Goal: Task Accomplishment & Management: Use online tool/utility

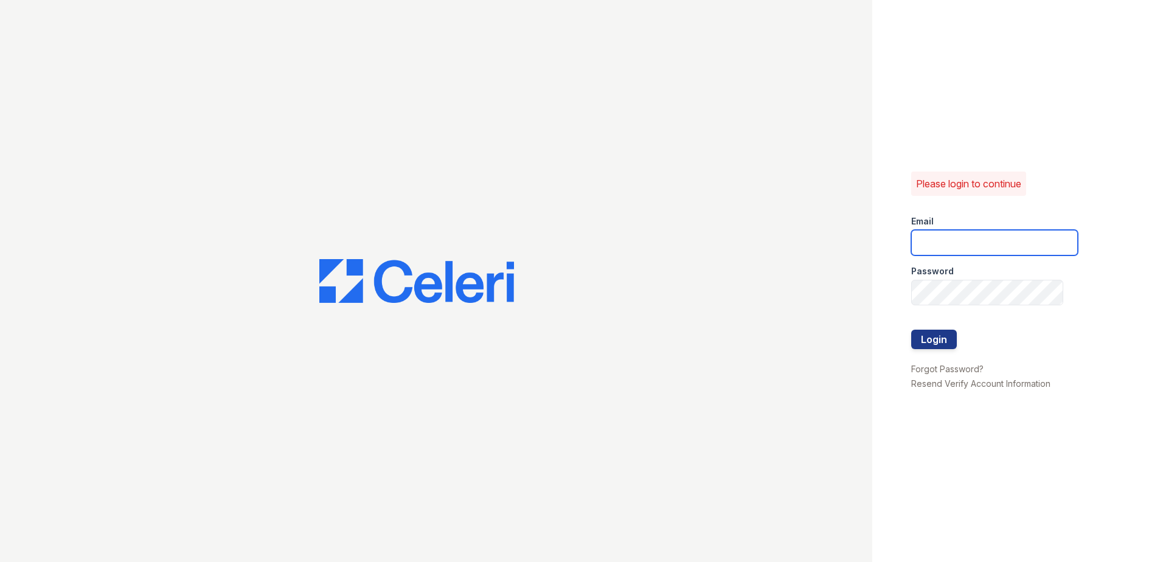
type input "[EMAIL_ADDRESS][DOMAIN_NAME]"
click at [935, 351] on div at bounding box center [994, 355] width 167 height 12
click at [936, 337] on button "Login" at bounding box center [934, 339] width 46 height 19
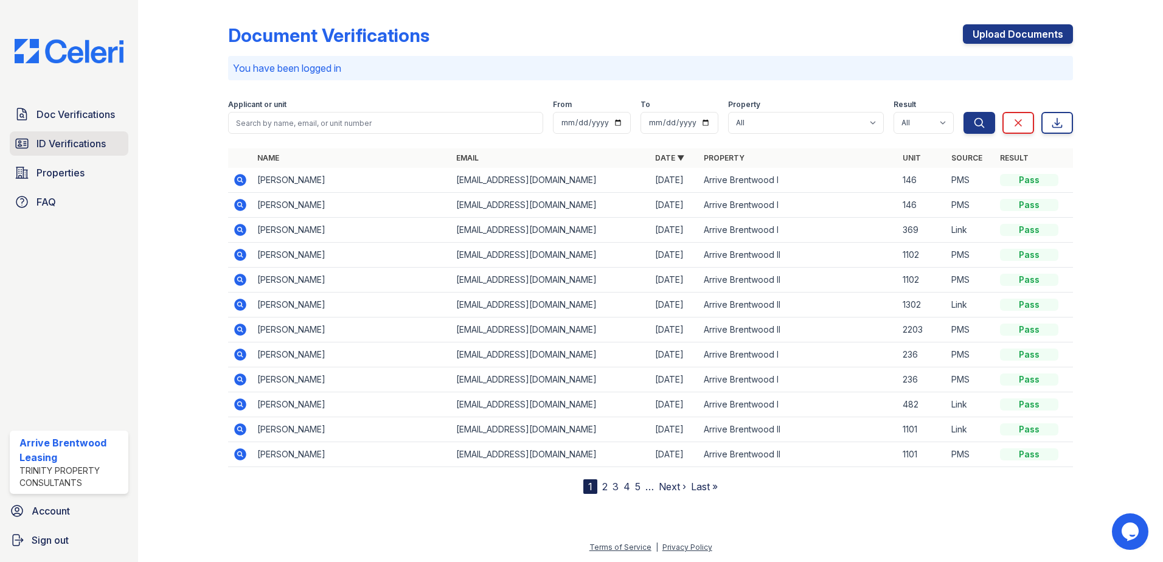
click at [88, 142] on span "ID Verifications" at bounding box center [70, 143] width 69 height 15
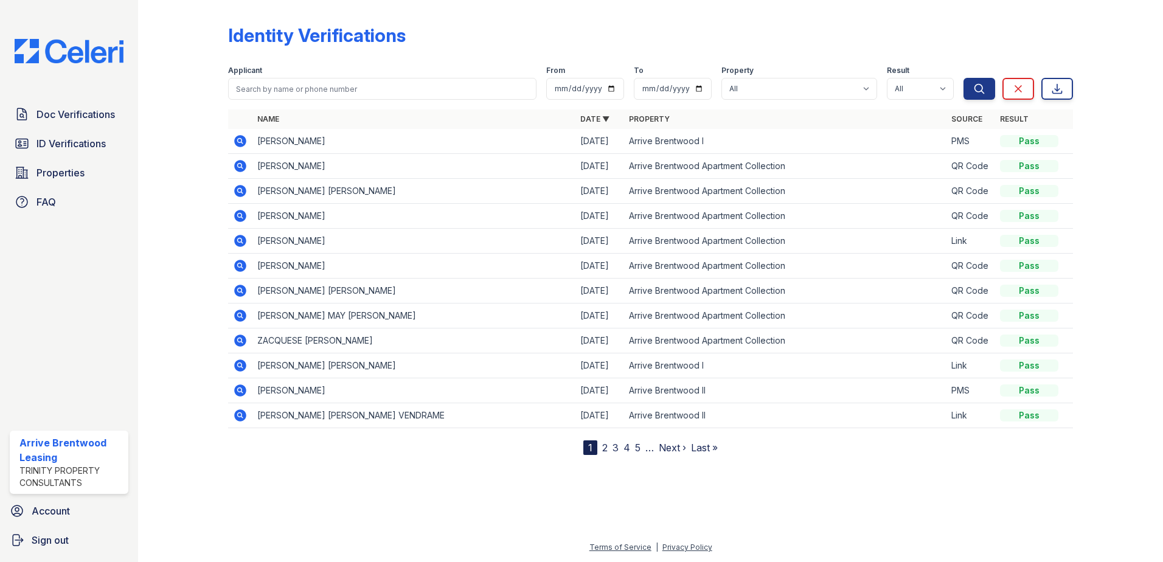
click at [241, 194] on icon at bounding box center [240, 191] width 12 height 12
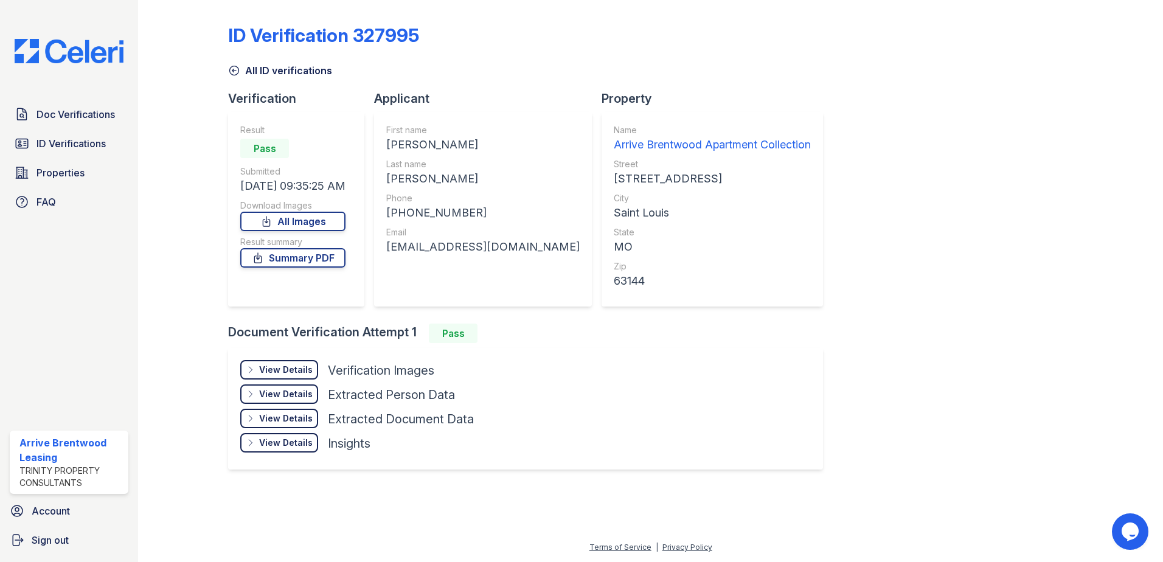
click at [283, 371] on div "View Details" at bounding box center [286, 370] width 54 height 12
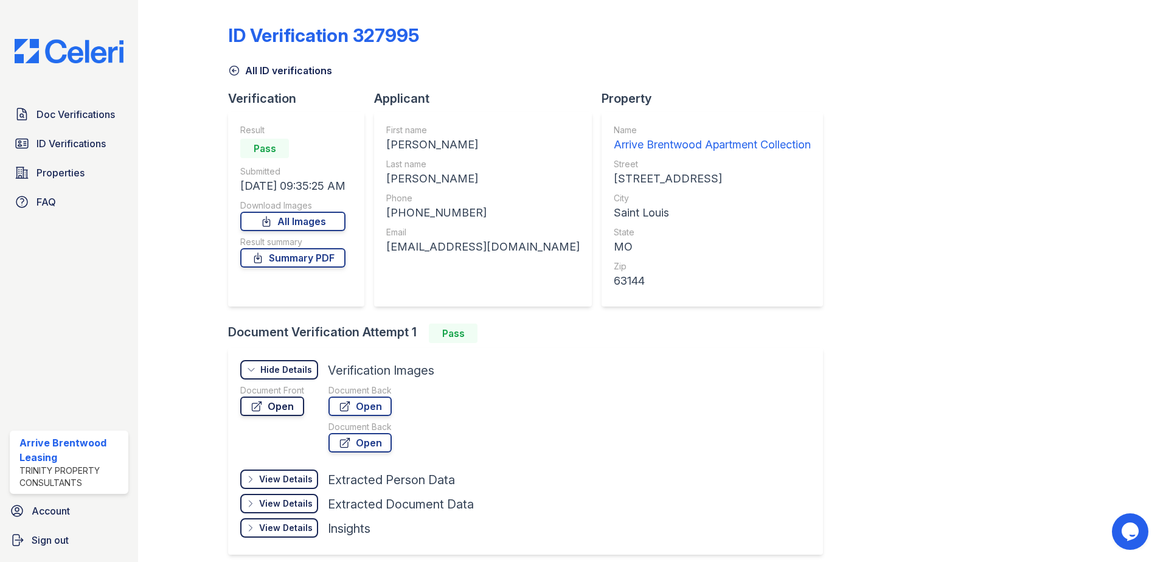
click at [292, 410] on link "Open" at bounding box center [272, 405] width 64 height 19
click at [69, 140] on span "ID Verifications" at bounding box center [70, 143] width 69 height 15
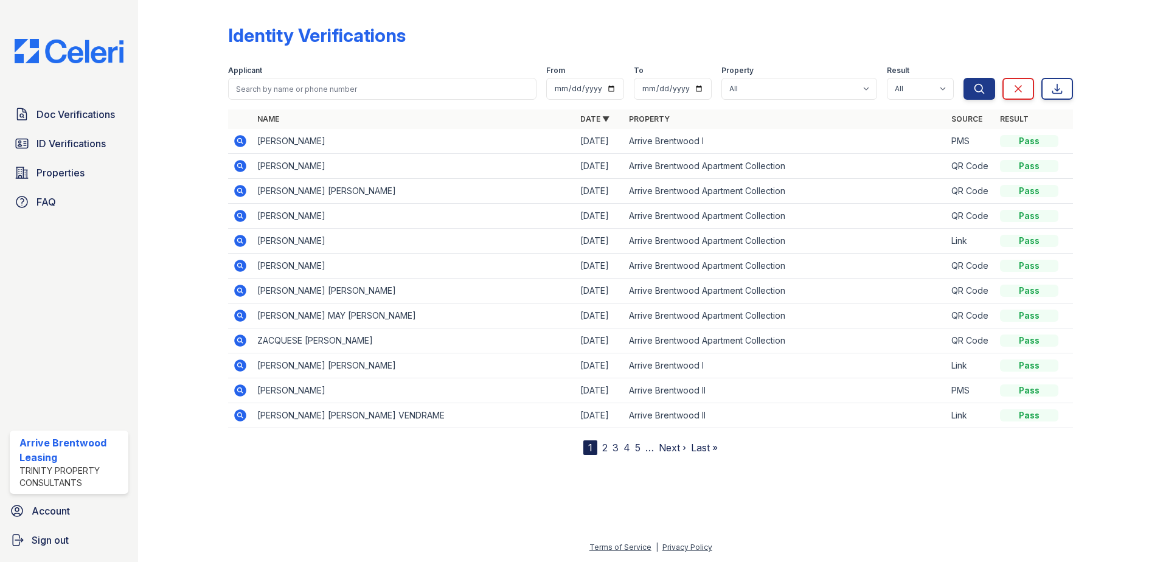
click at [243, 220] on icon at bounding box center [240, 216] width 12 height 12
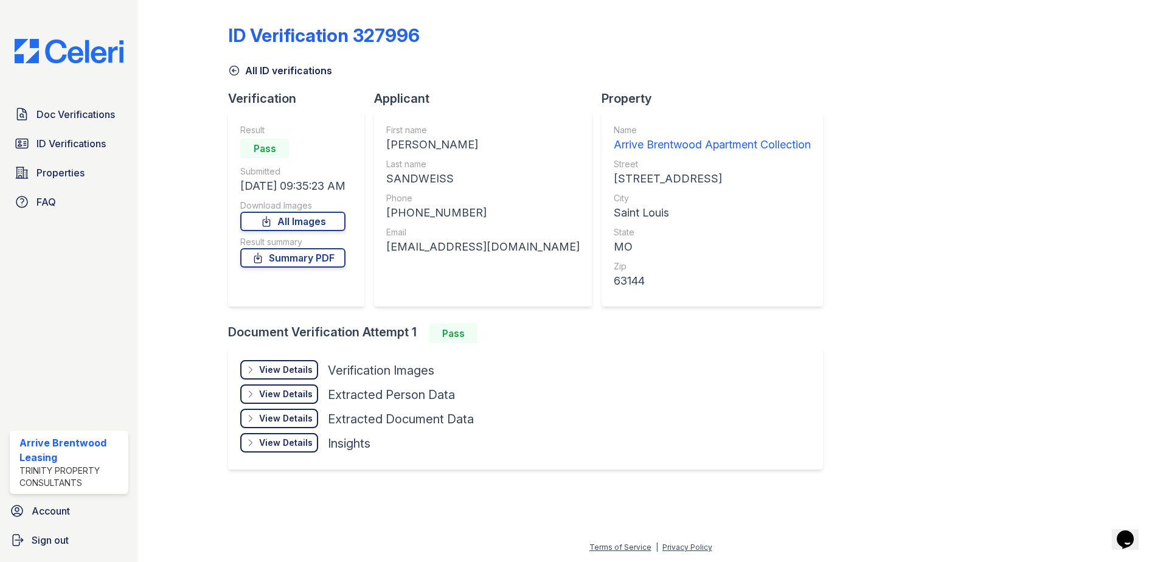
click at [289, 375] on div "View Details" at bounding box center [286, 370] width 54 height 12
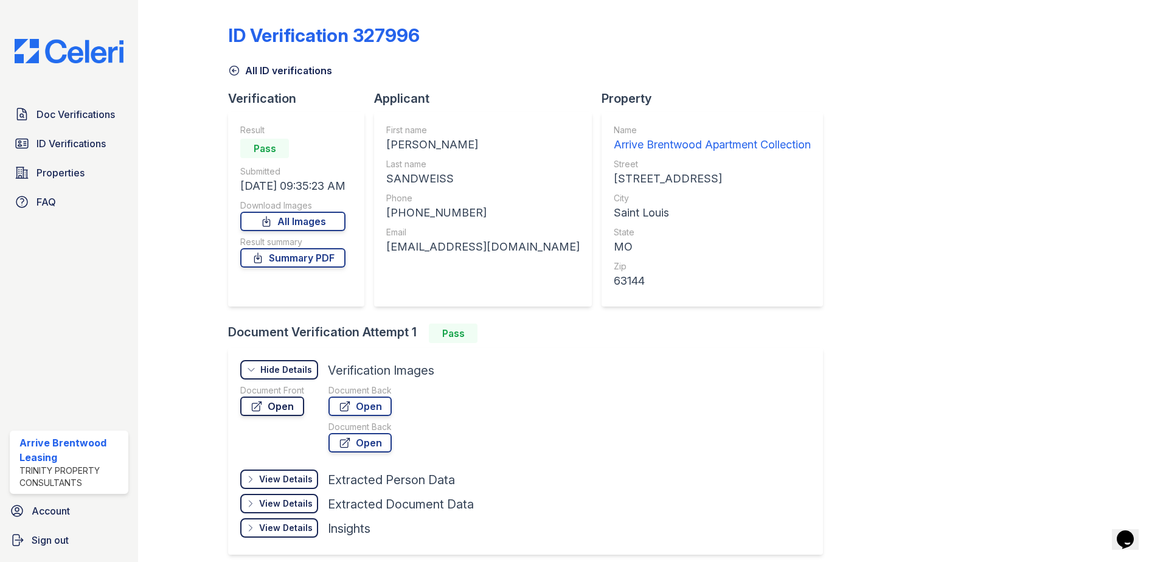
click at [274, 407] on link "Open" at bounding box center [272, 405] width 64 height 19
drag, startPoint x: 58, startPoint y: 115, endPoint x: 66, endPoint y: 112, distance: 8.3
click at [58, 114] on span "Doc Verifications" at bounding box center [75, 114] width 78 height 15
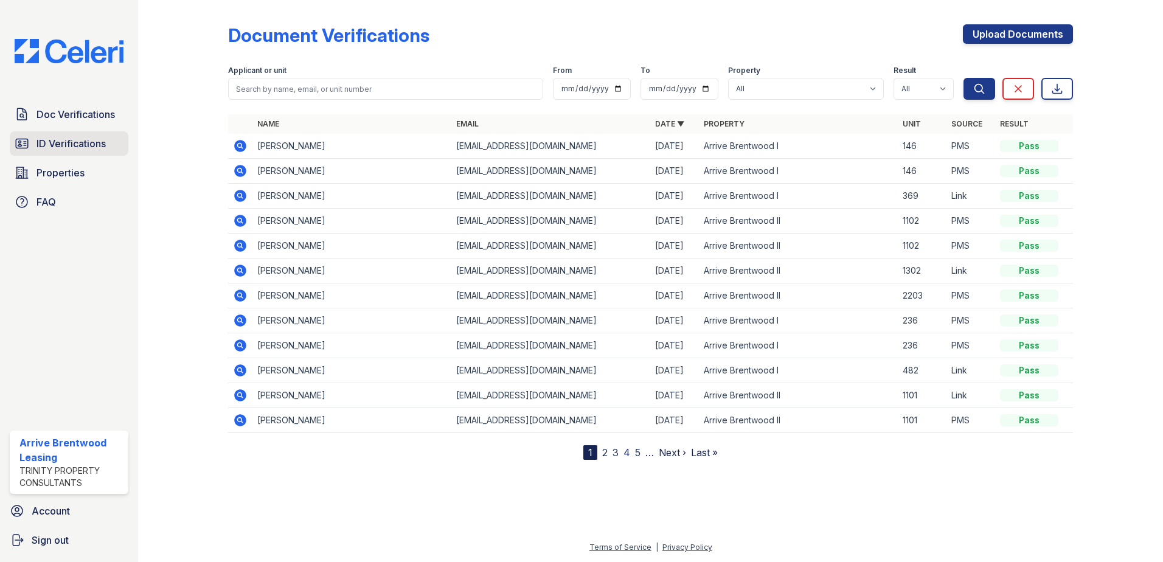
click at [85, 139] on span "ID Verifications" at bounding box center [70, 143] width 69 height 15
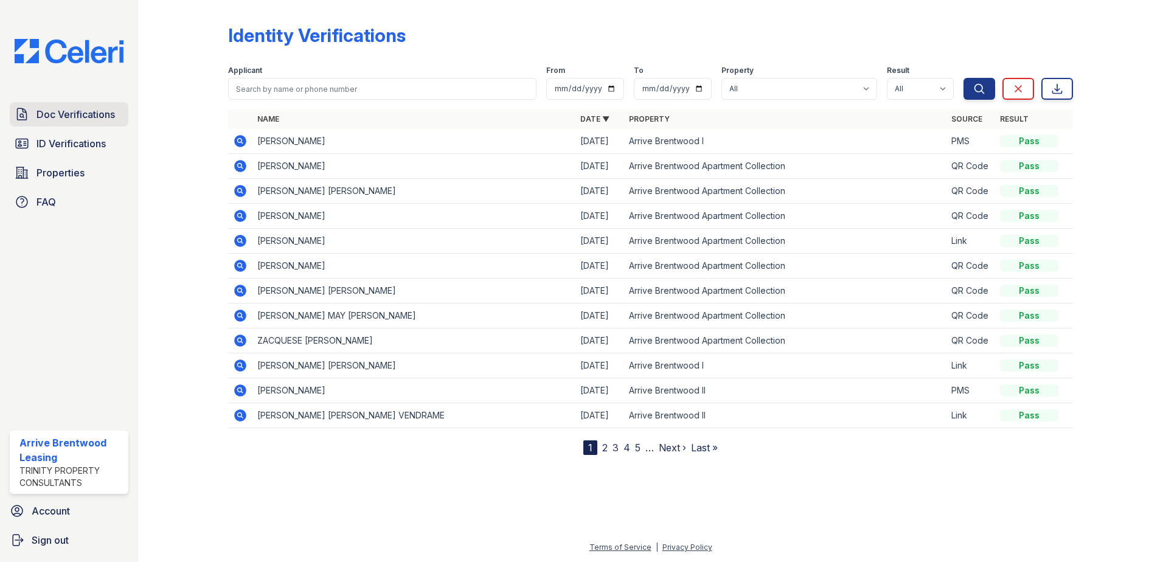
click at [77, 119] on span "Doc Verifications" at bounding box center [75, 114] width 78 height 15
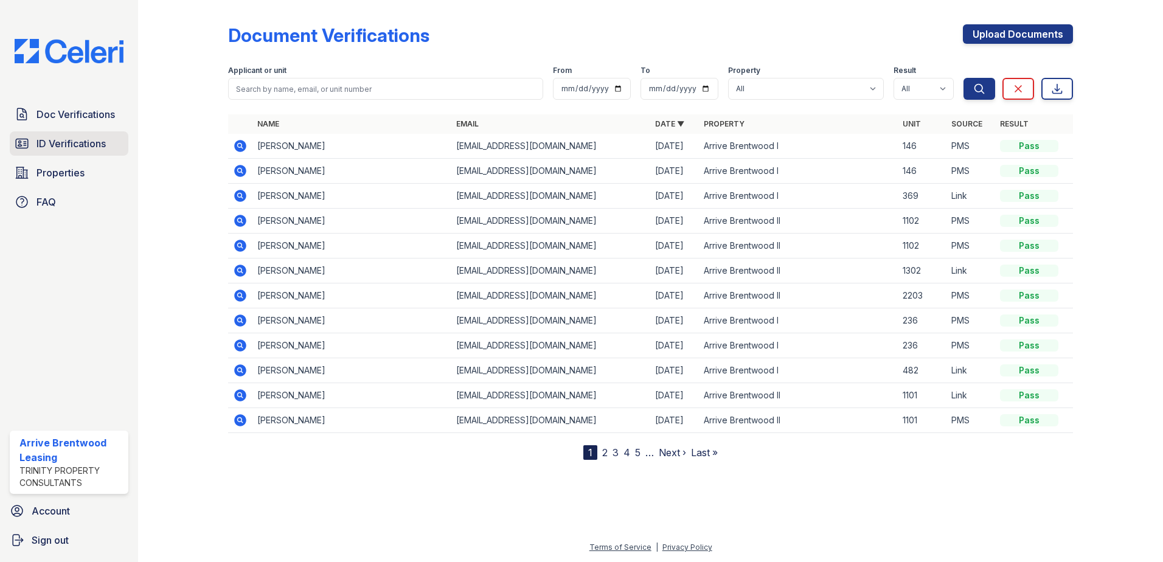
click at [78, 148] on span "ID Verifications" at bounding box center [70, 143] width 69 height 15
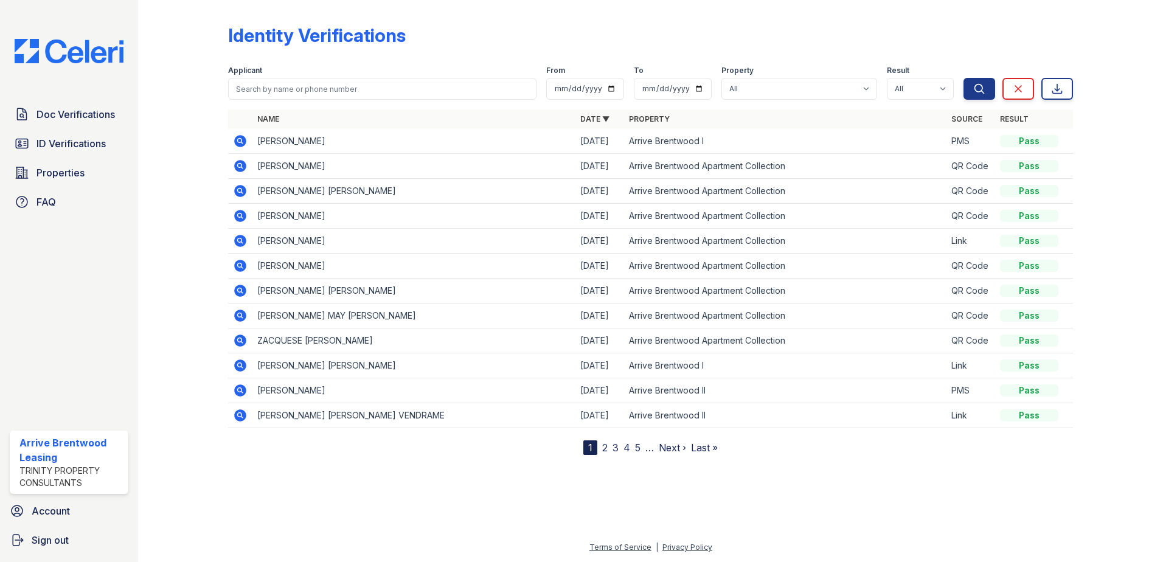
click at [236, 390] on icon at bounding box center [240, 390] width 12 height 12
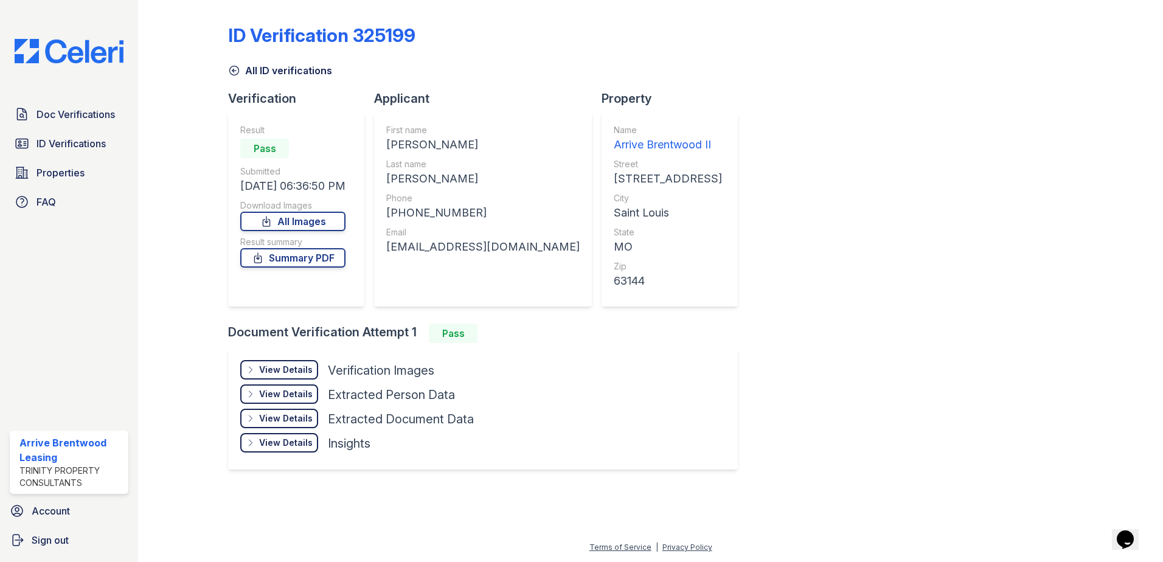
click at [275, 373] on div "View Details" at bounding box center [286, 370] width 54 height 12
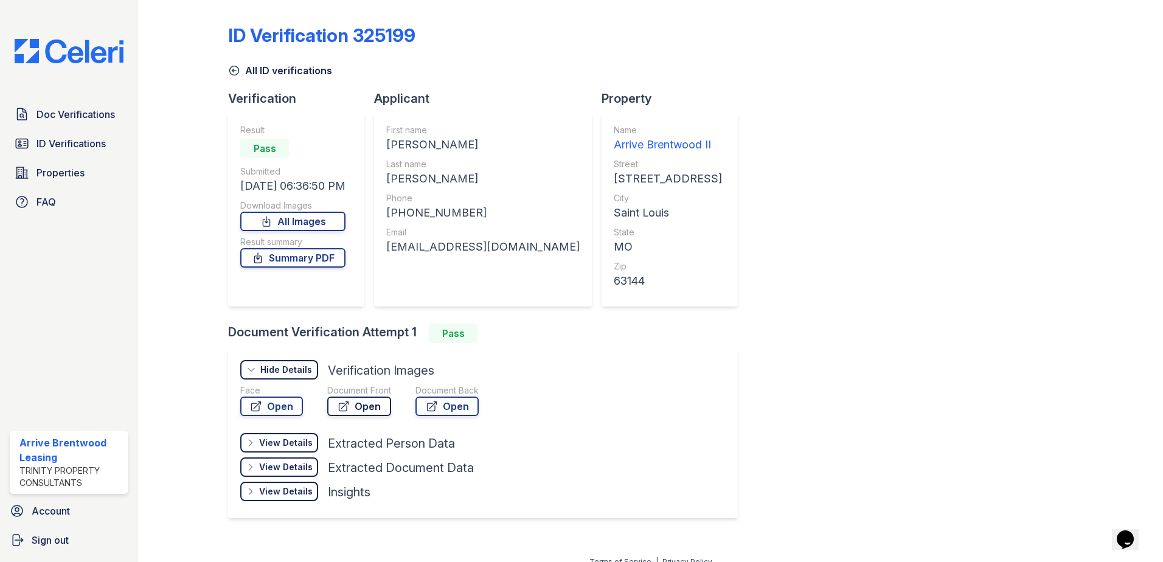
click at [355, 403] on link "Open" at bounding box center [359, 405] width 64 height 19
click at [92, 140] on span "ID Verifications" at bounding box center [70, 143] width 69 height 15
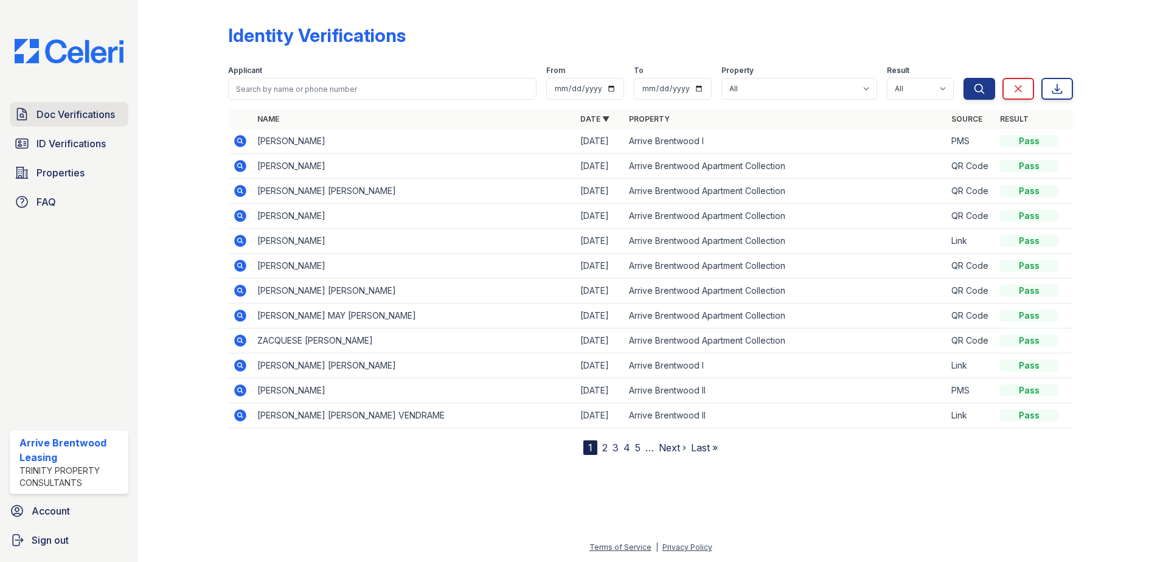
click at [93, 105] on link "Doc Verifications" at bounding box center [69, 114] width 119 height 24
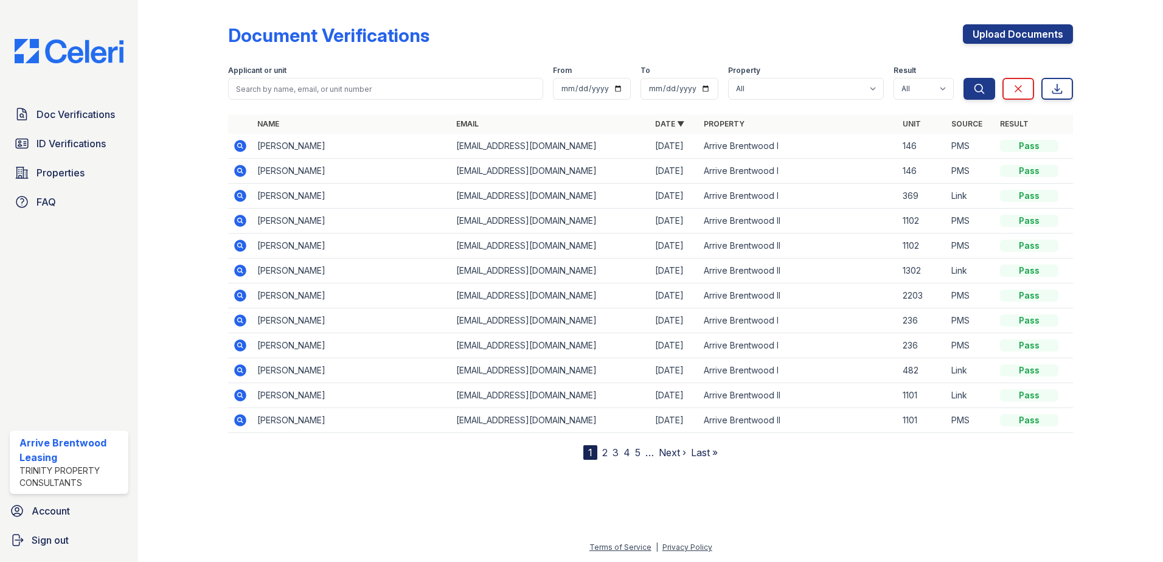
click at [230, 216] on td at bounding box center [240, 221] width 24 height 25
click at [235, 219] on icon at bounding box center [240, 221] width 12 height 12
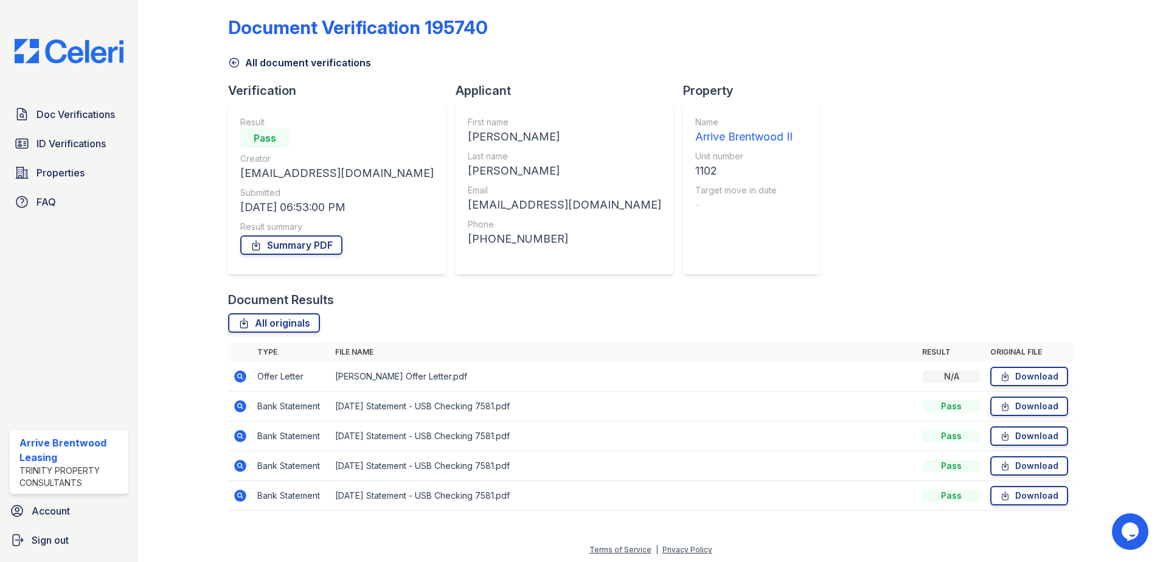
scroll to position [10, 0]
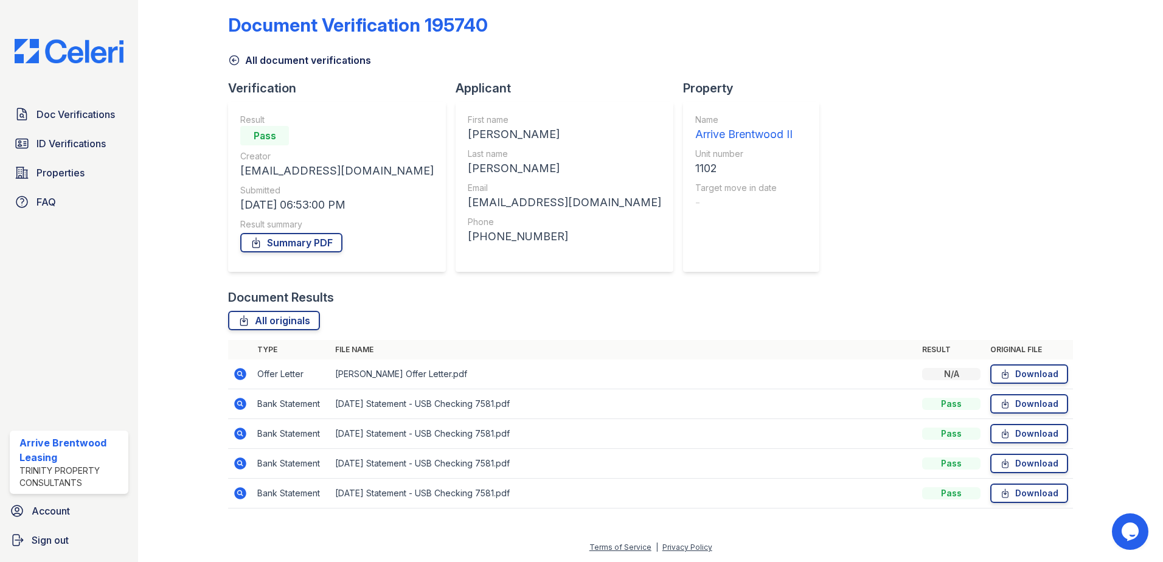
click at [239, 372] on icon at bounding box center [239, 372] width 3 height 3
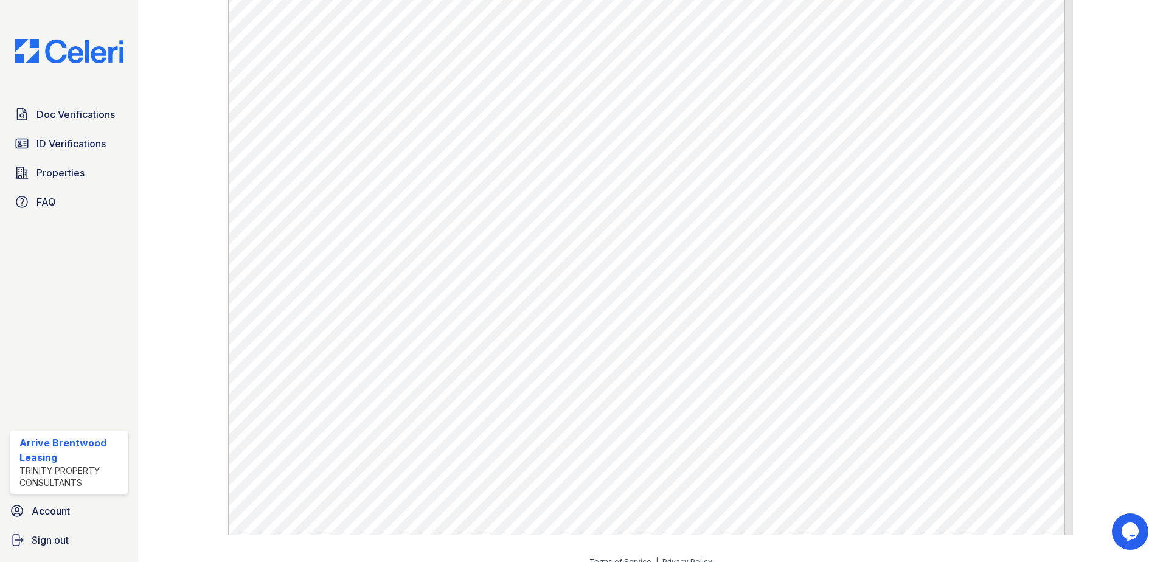
scroll to position [61, 0]
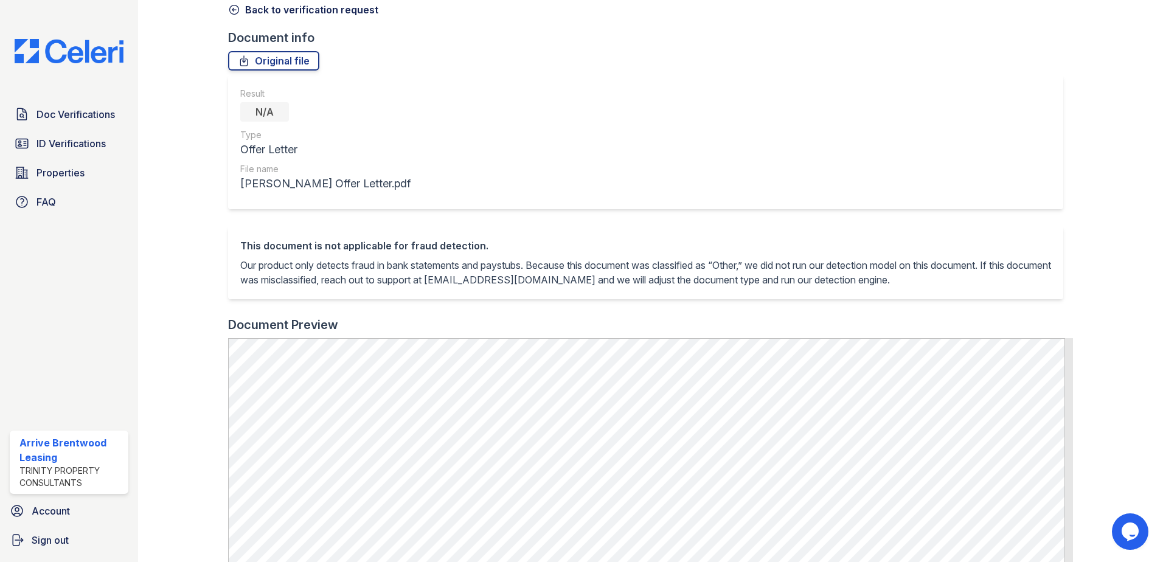
click at [241, 13] on link "Back to verification request" at bounding box center [303, 9] width 150 height 15
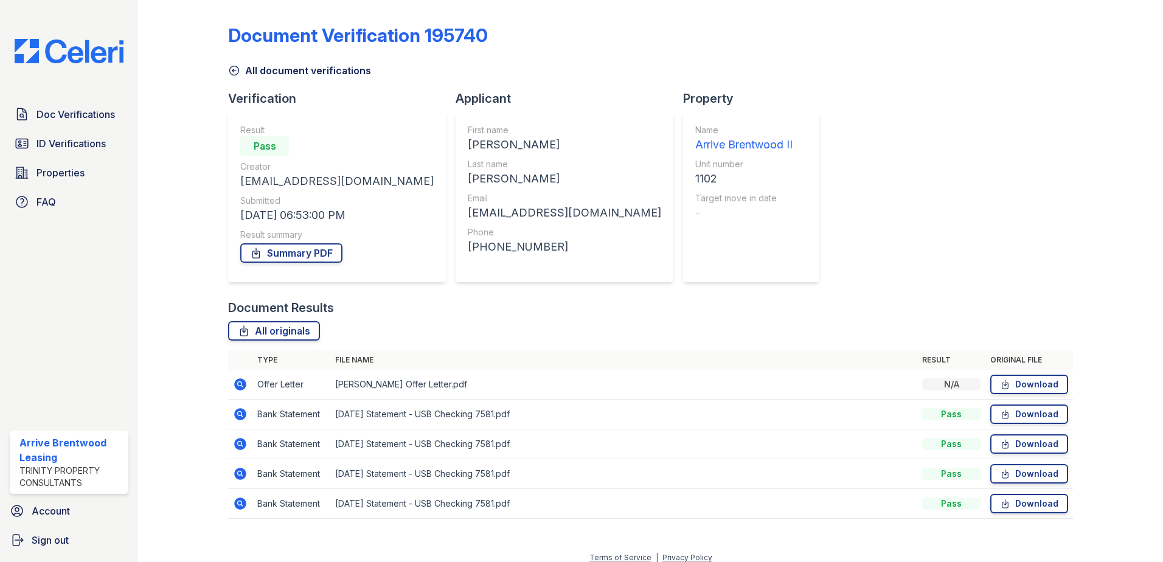
click at [240, 410] on icon at bounding box center [240, 414] width 12 height 12
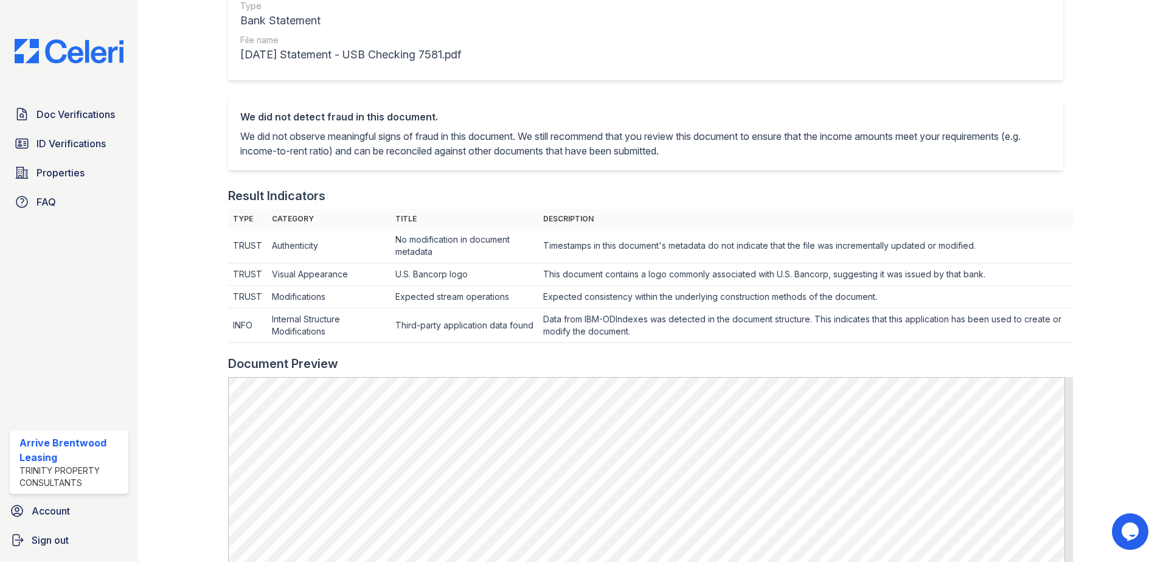
scroll to position [426, 0]
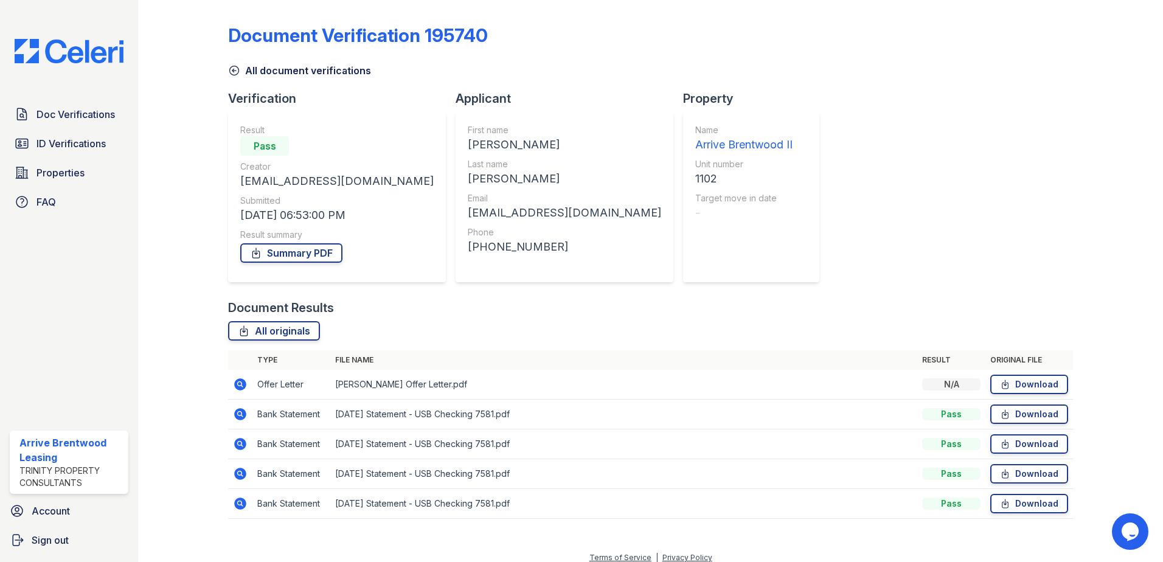
click at [243, 441] on icon at bounding box center [240, 444] width 12 height 12
click at [235, 499] on icon at bounding box center [240, 503] width 15 height 15
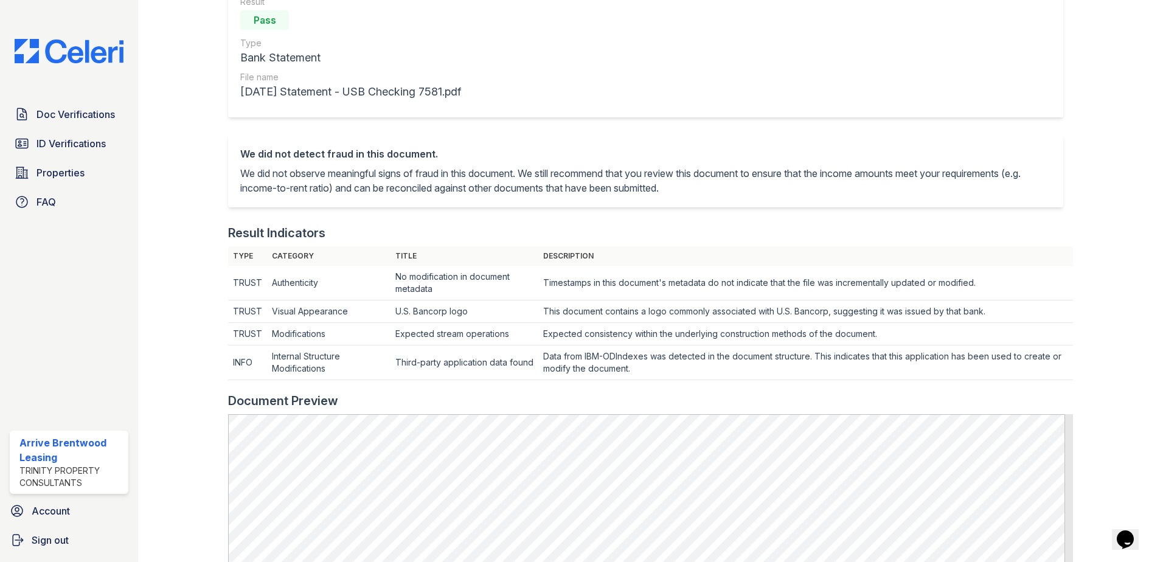
scroll to position [243, 0]
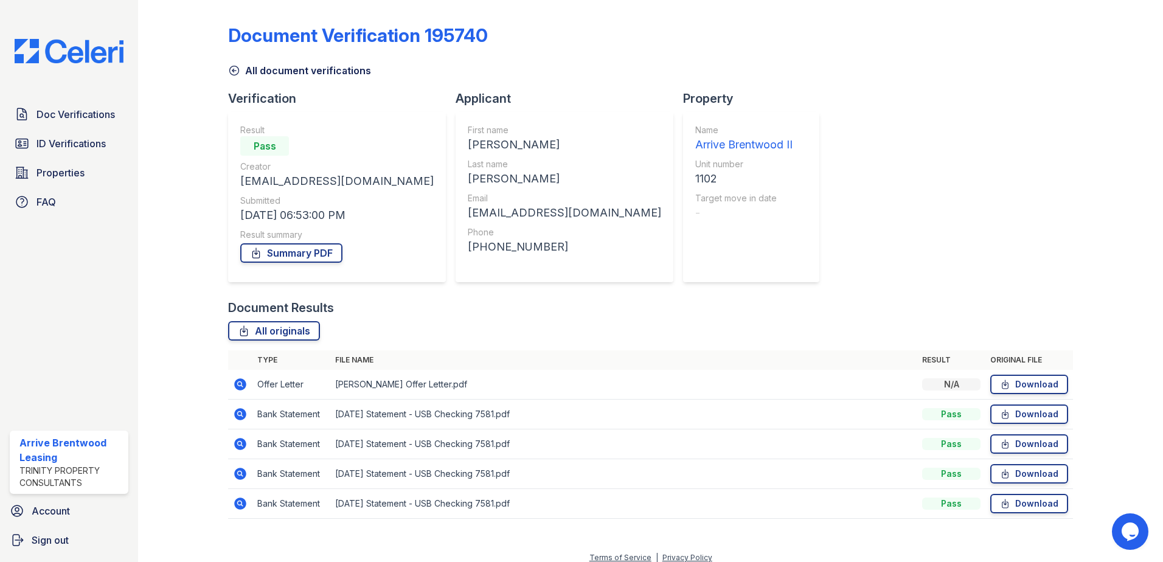
click at [239, 472] on icon at bounding box center [239, 472] width 3 height 3
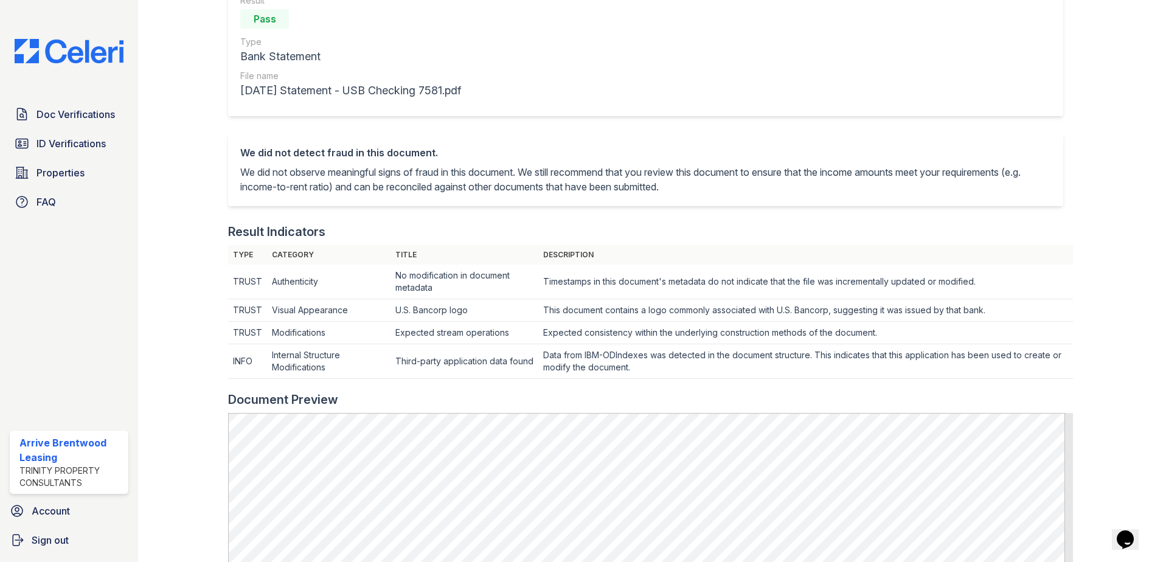
scroll to position [182, 0]
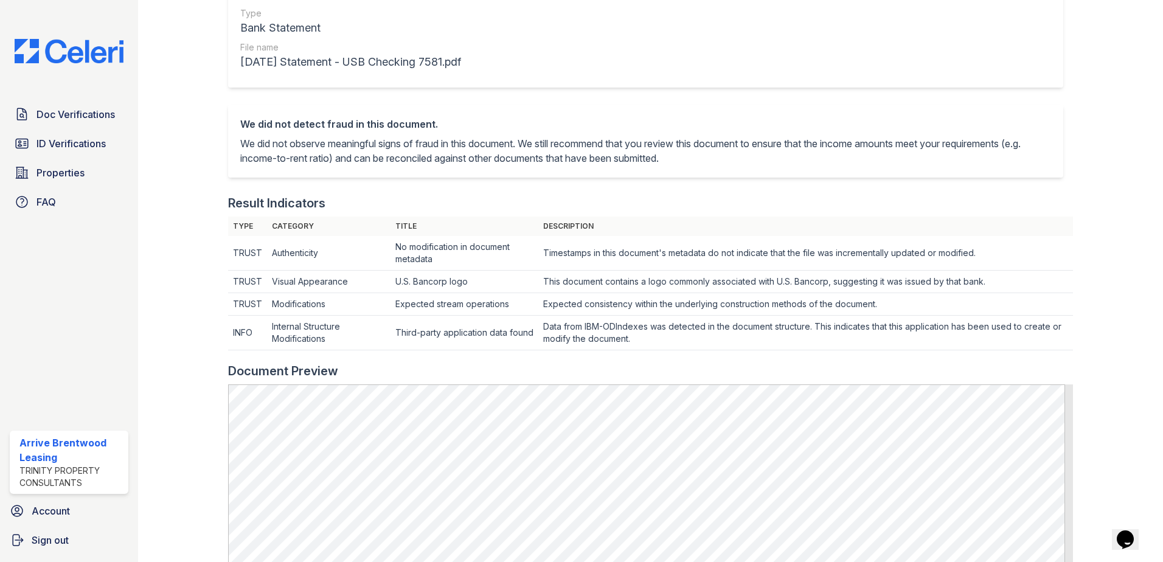
click at [602, 92] on div "Result Pass Type Bank Statement File name 2025-08-11 Statement - USB Checking 7…" at bounding box center [650, 29] width 845 height 151
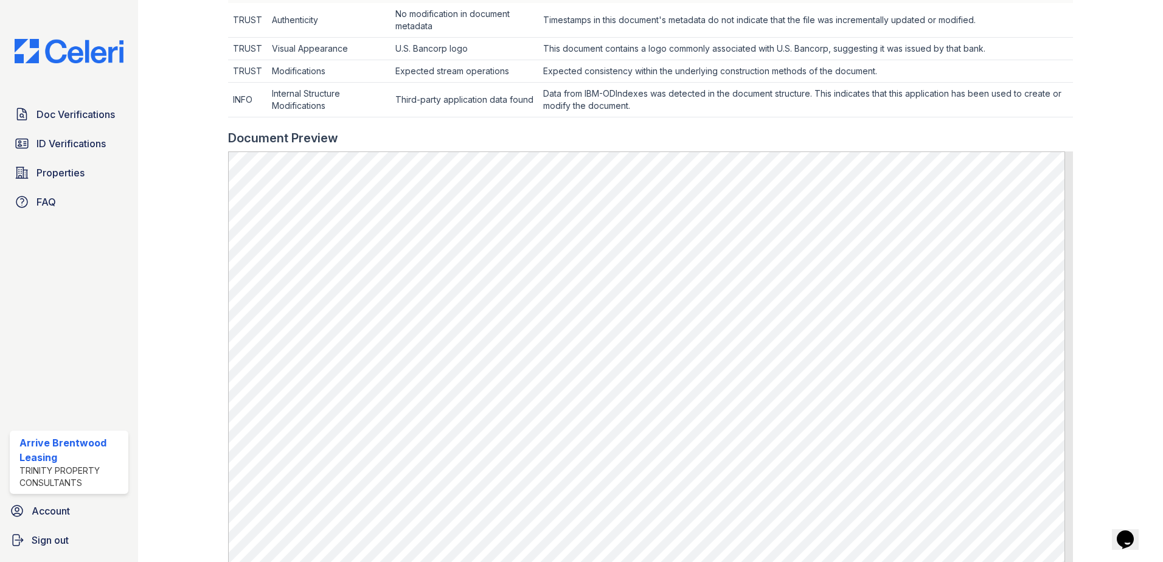
scroll to position [547, 0]
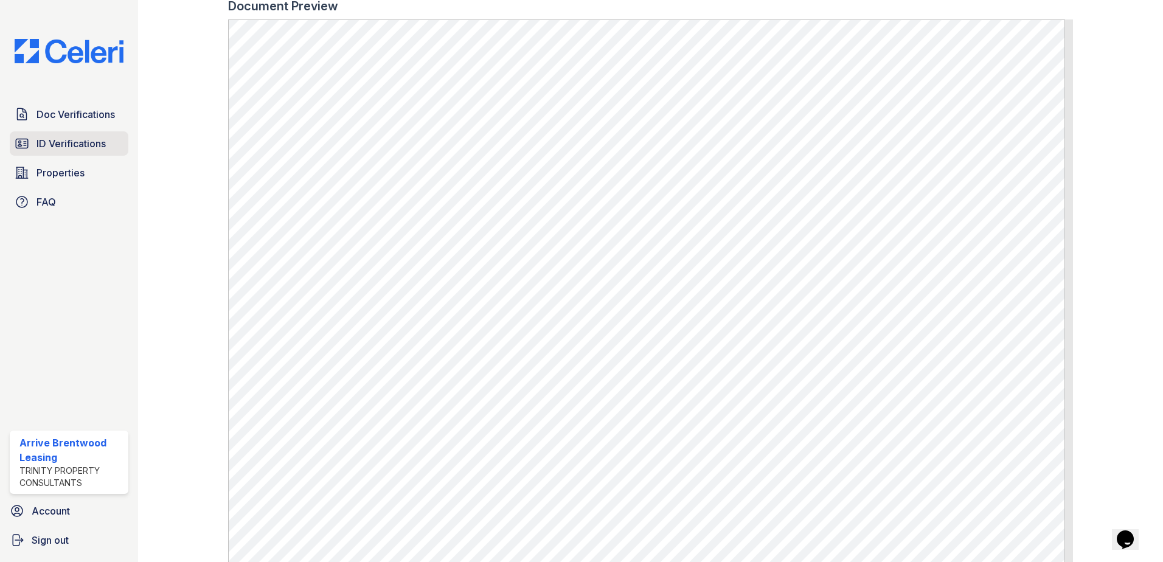
click at [48, 144] on span "ID Verifications" at bounding box center [70, 143] width 69 height 15
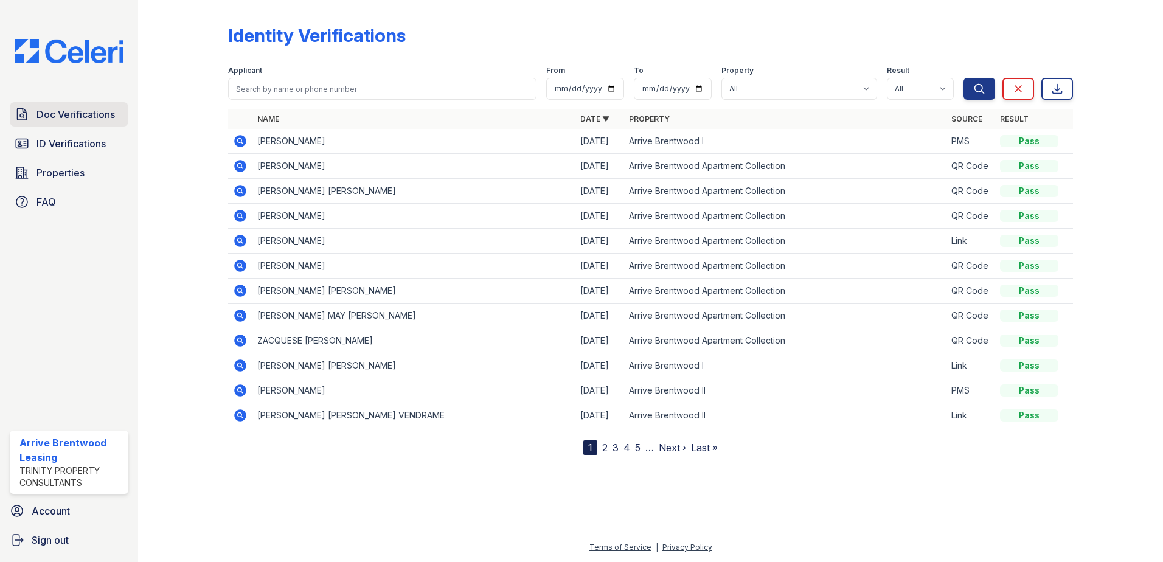
click at [81, 113] on span "Doc Verifications" at bounding box center [75, 114] width 78 height 15
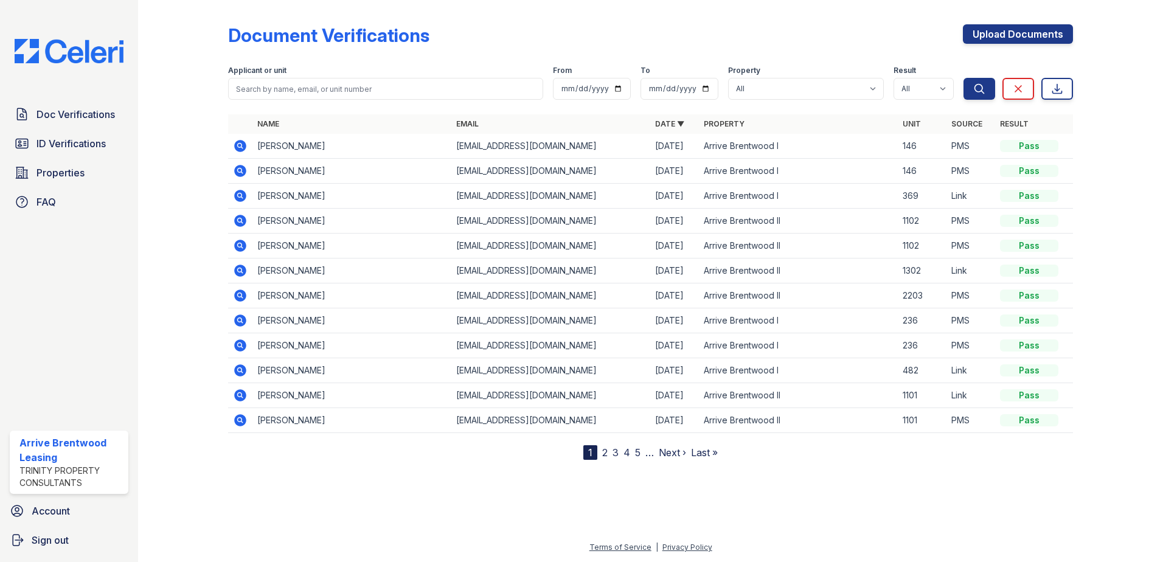
click at [241, 225] on icon at bounding box center [240, 221] width 12 height 12
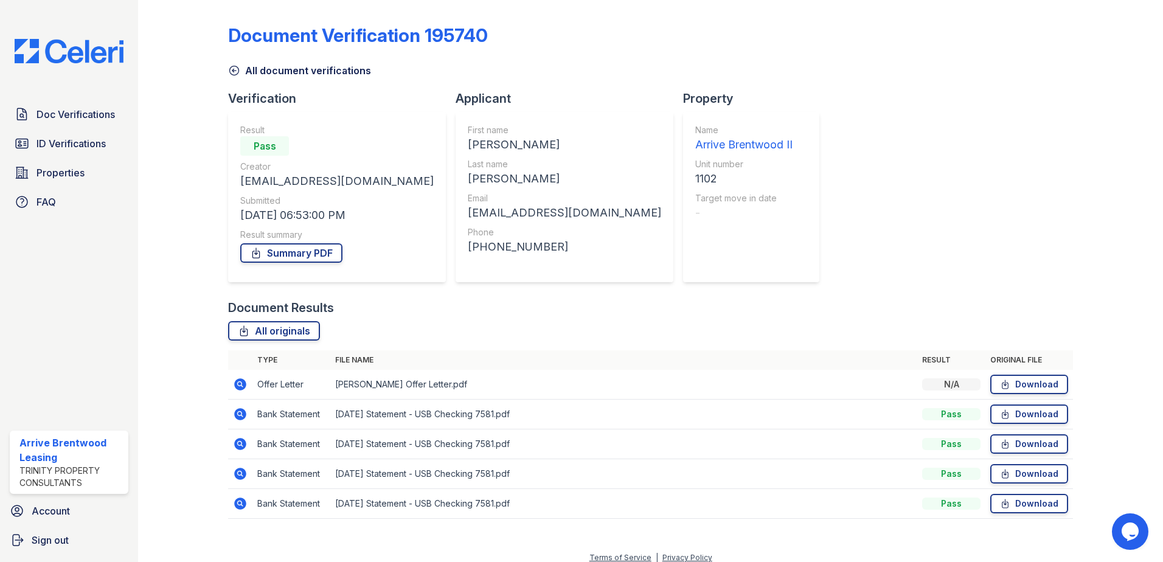
click at [239, 473] on icon at bounding box center [239, 472] width 3 height 3
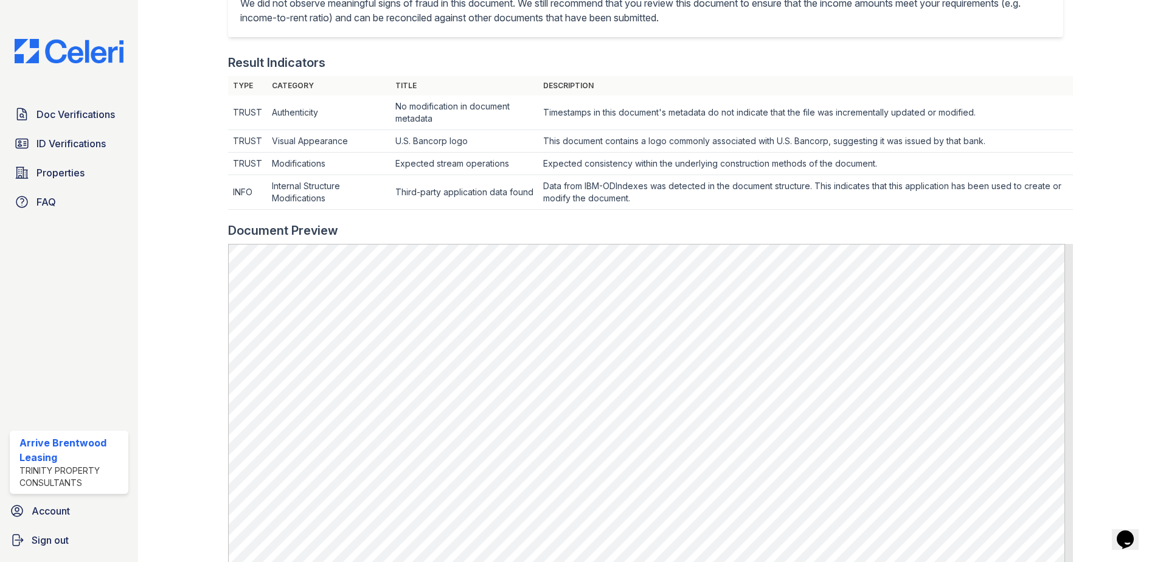
scroll to position [486, 0]
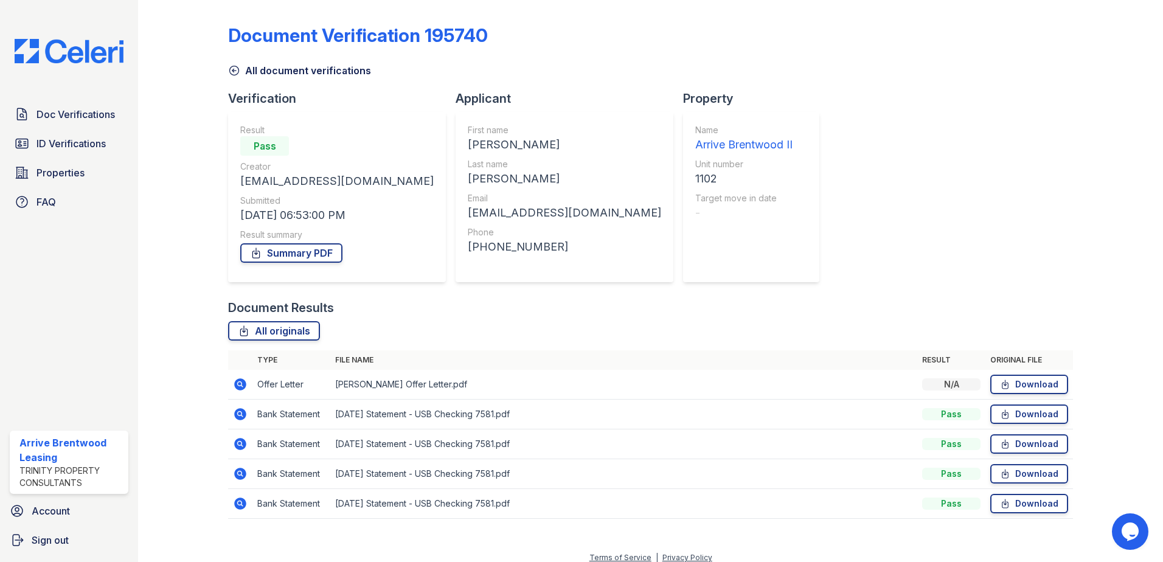
click at [236, 412] on icon at bounding box center [240, 414] width 12 height 12
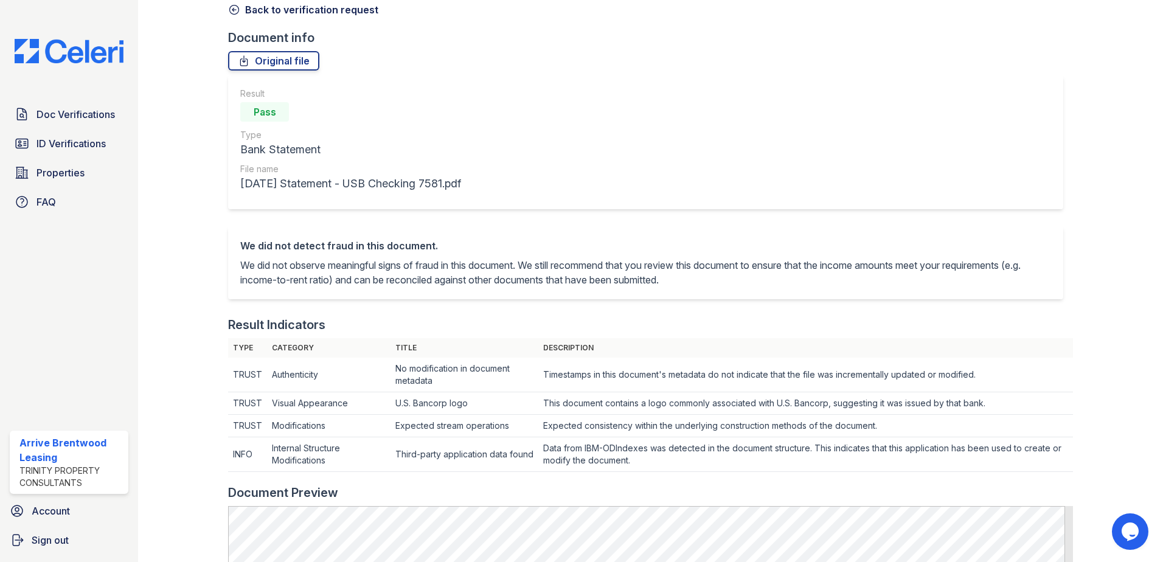
scroll to position [304, 0]
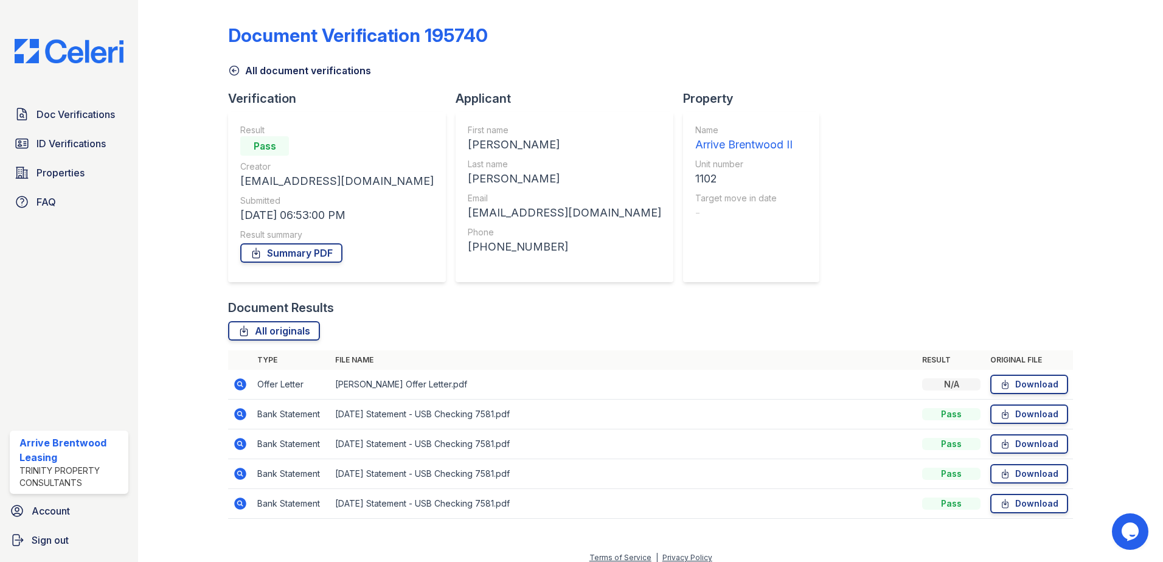
click at [238, 470] on icon at bounding box center [240, 474] width 12 height 12
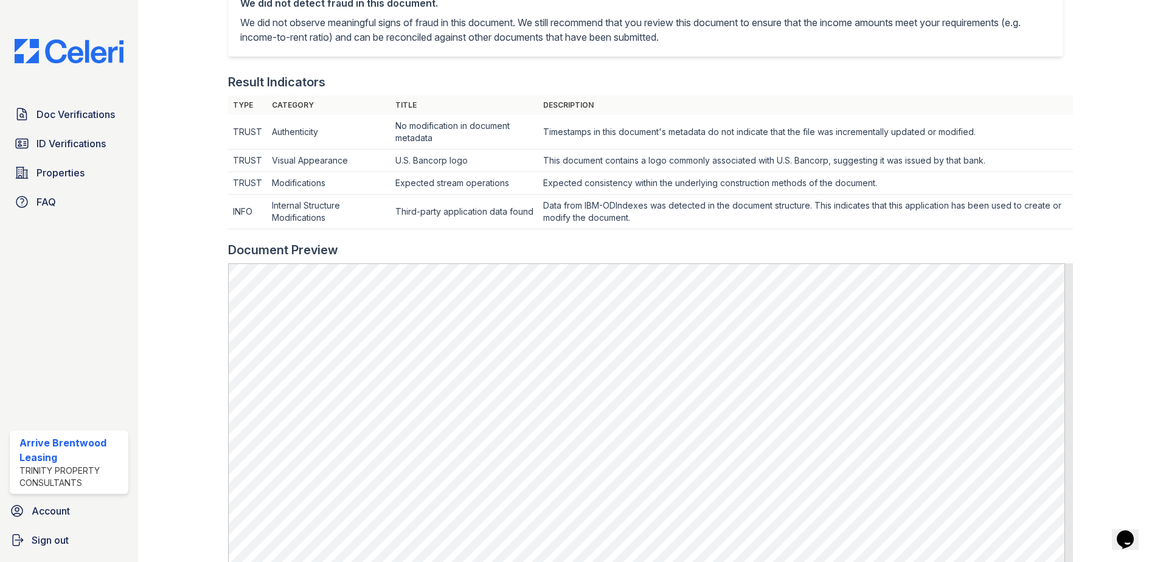
scroll to position [304, 0]
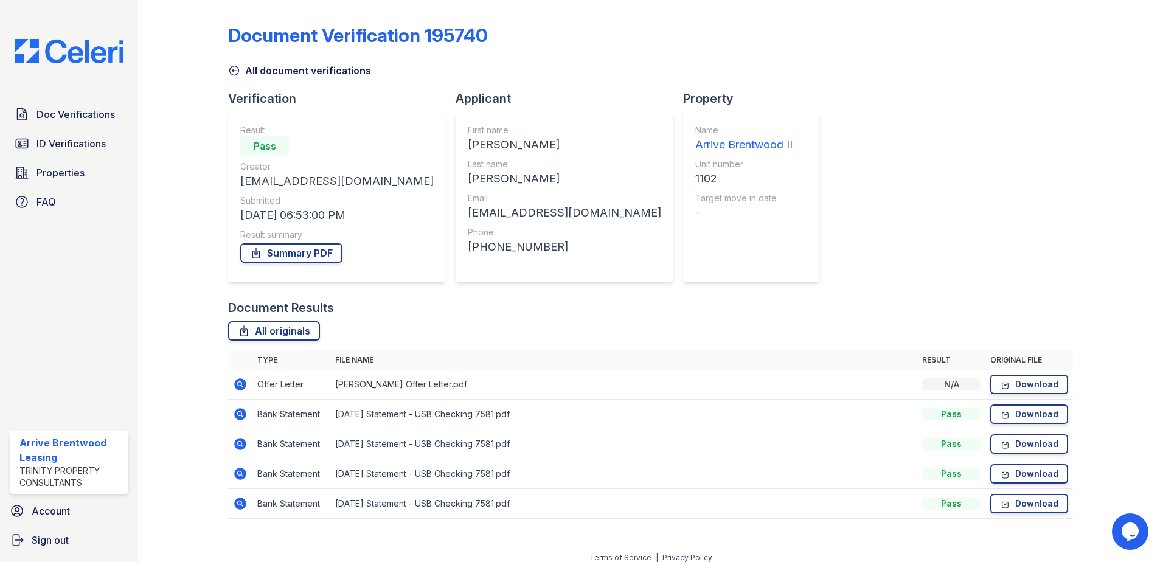
click at [241, 506] on icon at bounding box center [240, 503] width 12 height 12
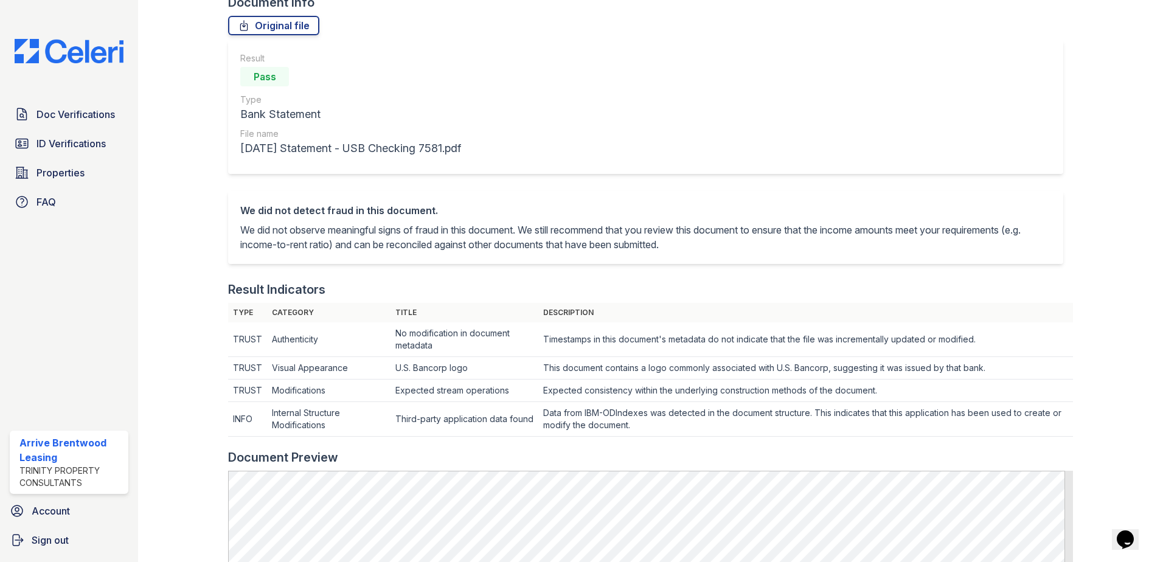
scroll to position [243, 0]
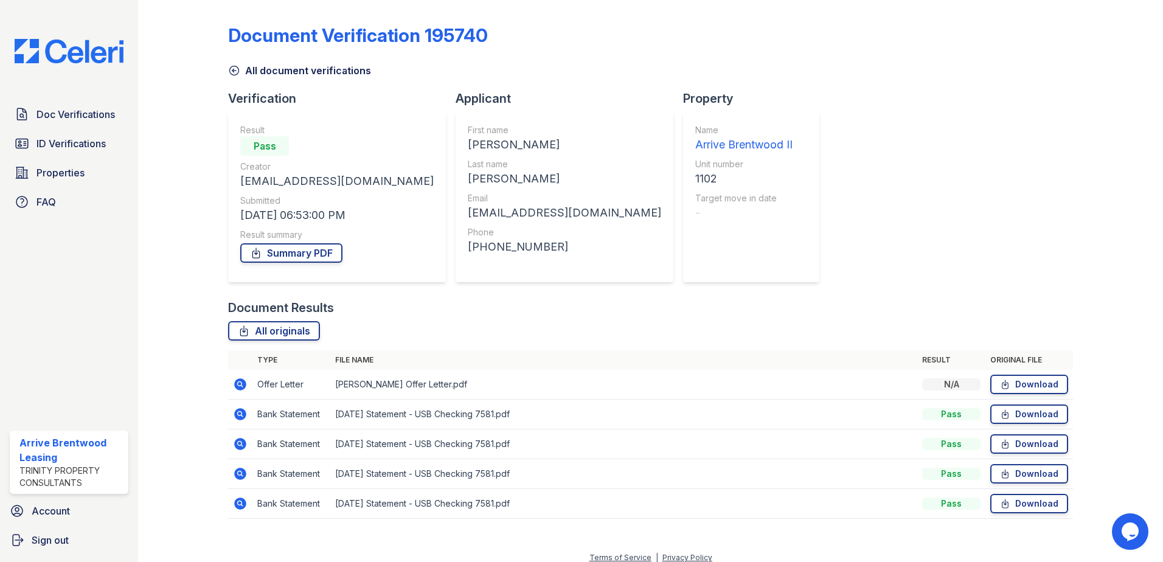
click at [239, 447] on icon at bounding box center [240, 444] width 12 height 12
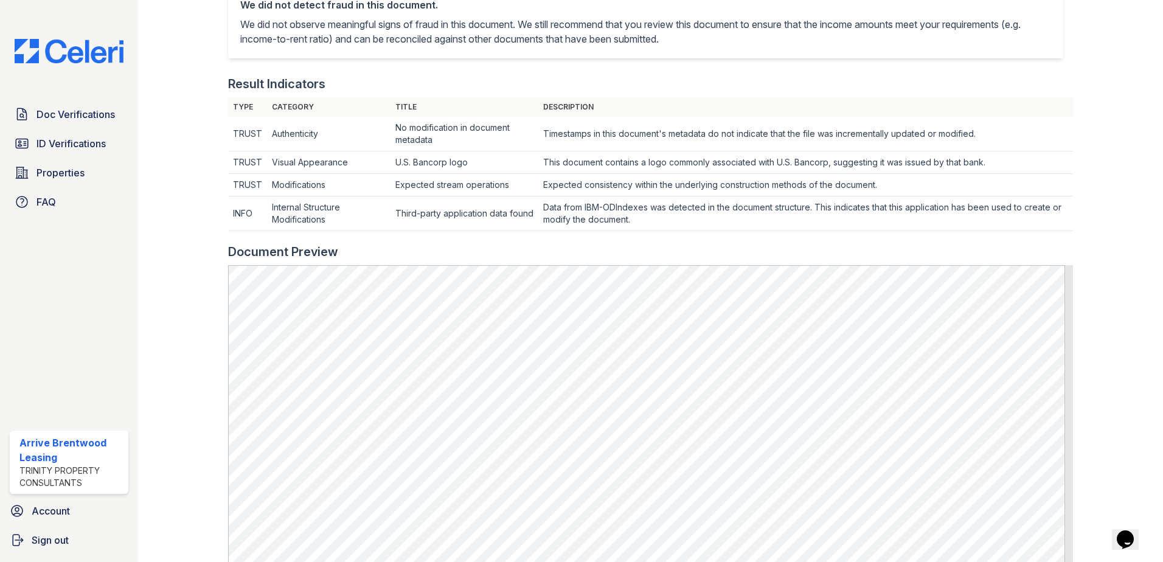
scroll to position [304, 0]
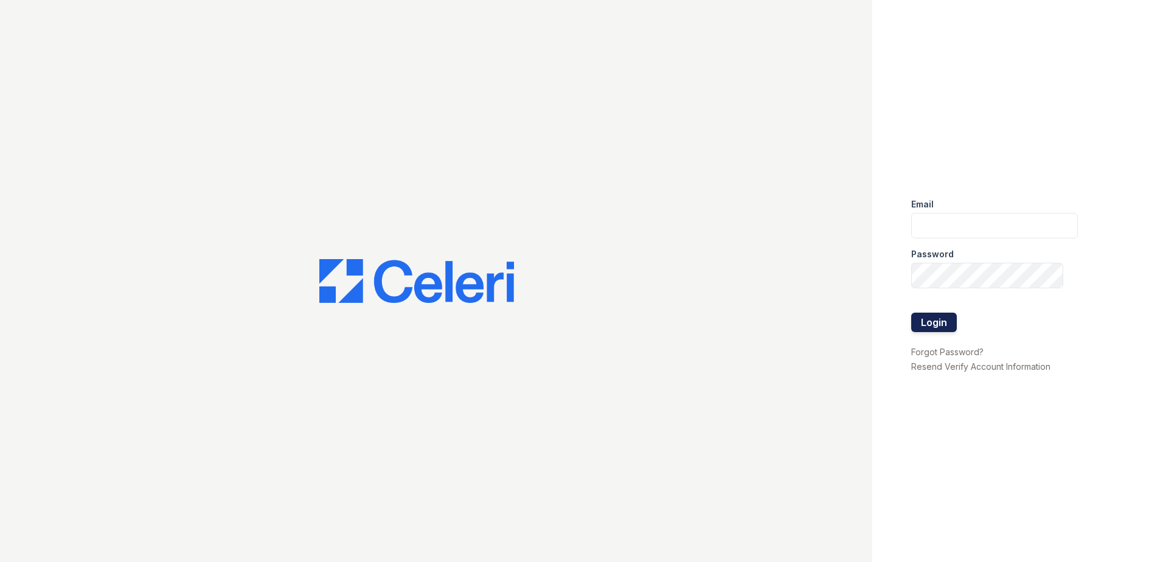
type input "arrivebrentwood@trinity-pm.com"
click at [936, 317] on button "Login" at bounding box center [934, 322] width 46 height 19
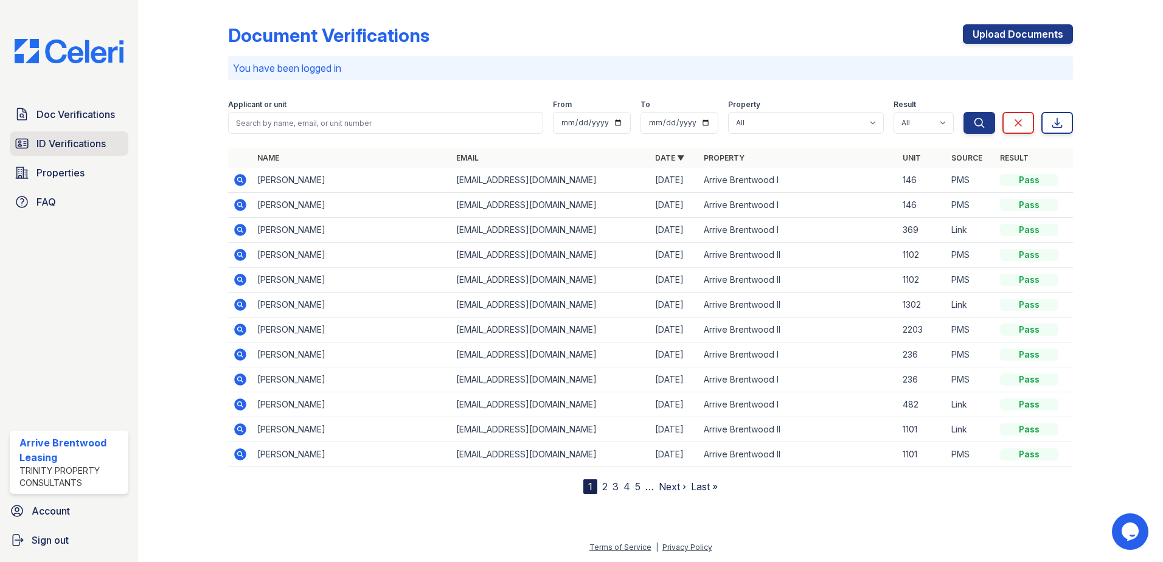
click at [50, 153] on link "ID Verifications" at bounding box center [69, 143] width 119 height 24
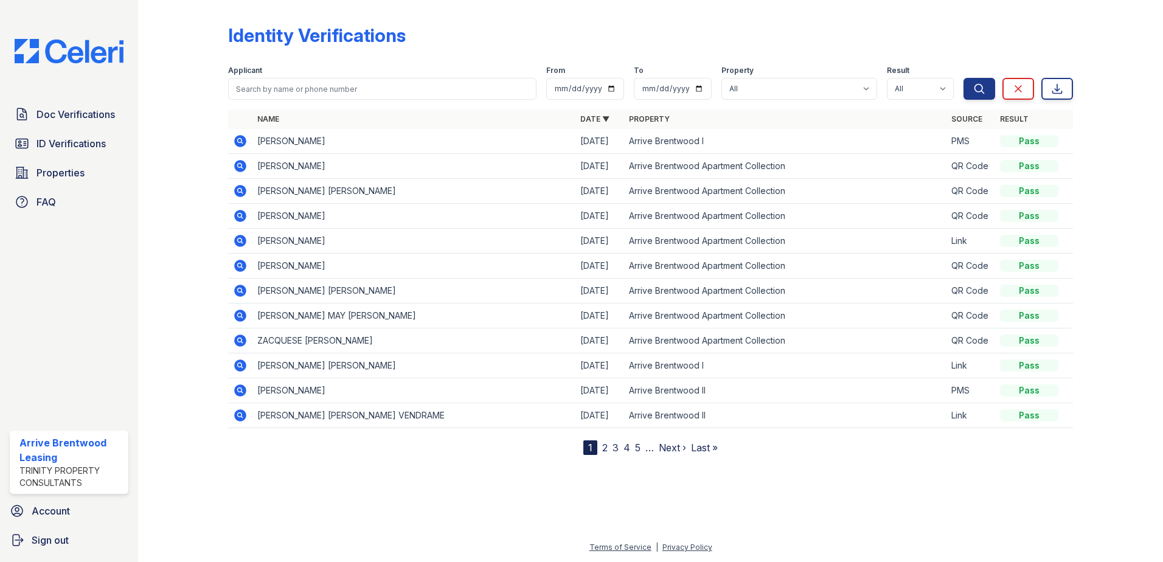
click at [603, 449] on link "2" at bounding box center [604, 447] width 5 height 12
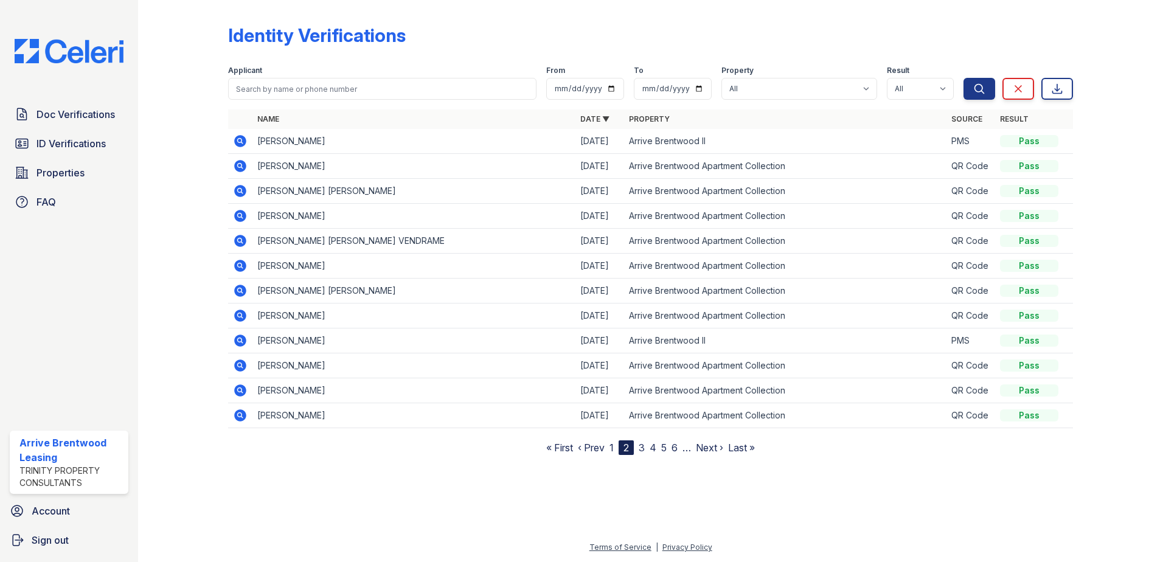
click at [240, 140] on icon at bounding box center [239, 140] width 3 height 3
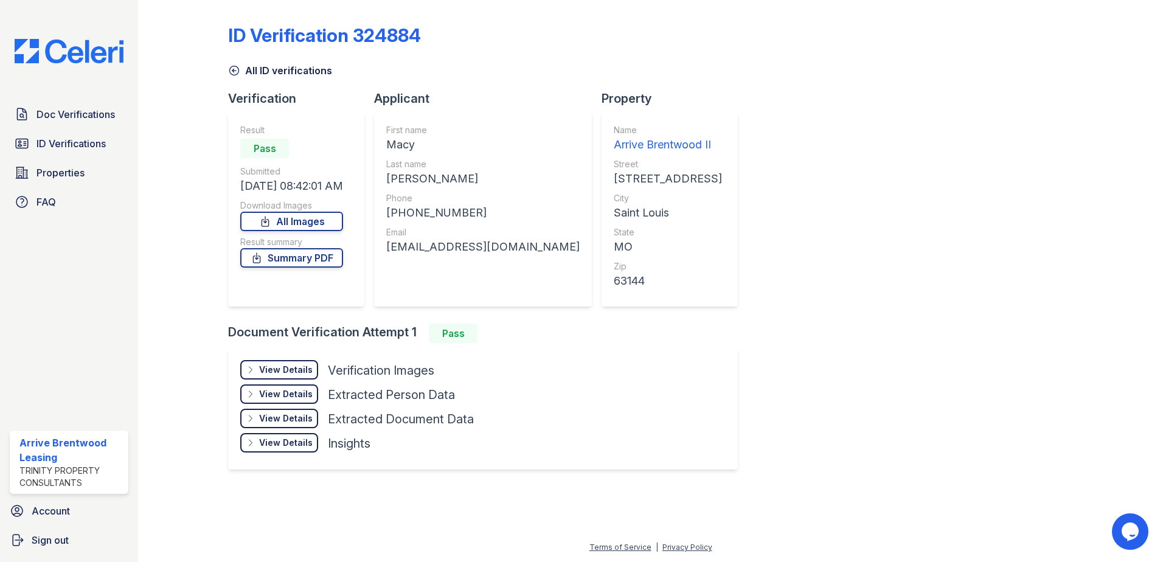
click at [294, 368] on div "View Details" at bounding box center [286, 370] width 54 height 12
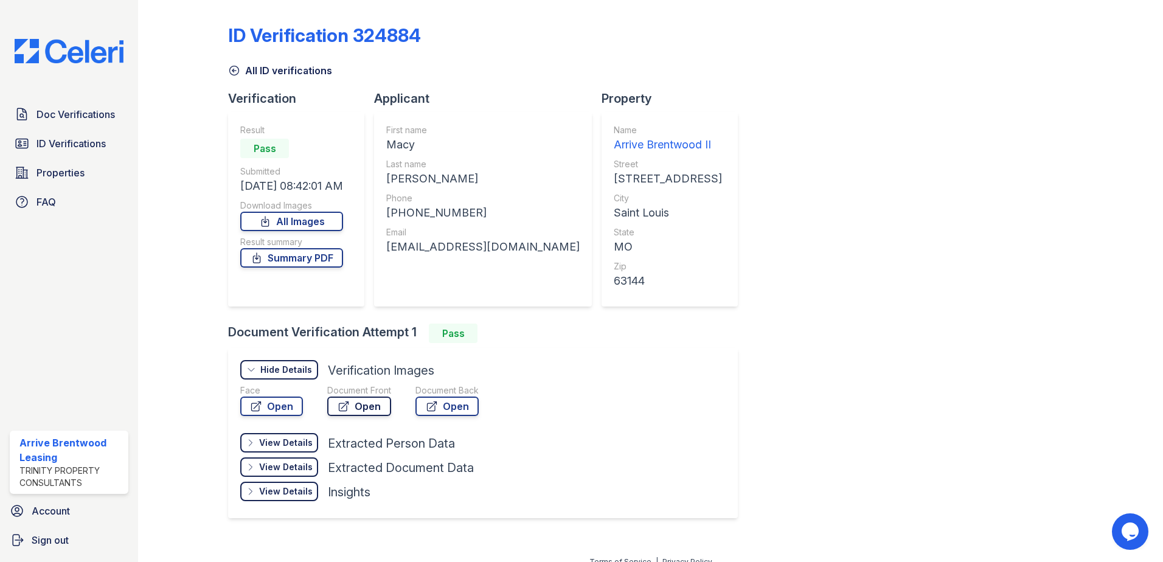
click at [345, 404] on icon at bounding box center [343, 406] width 12 height 12
click at [309, 260] on link "Summary PDF" at bounding box center [291, 257] width 103 height 19
click at [49, 116] on span "Doc Verifications" at bounding box center [75, 114] width 78 height 15
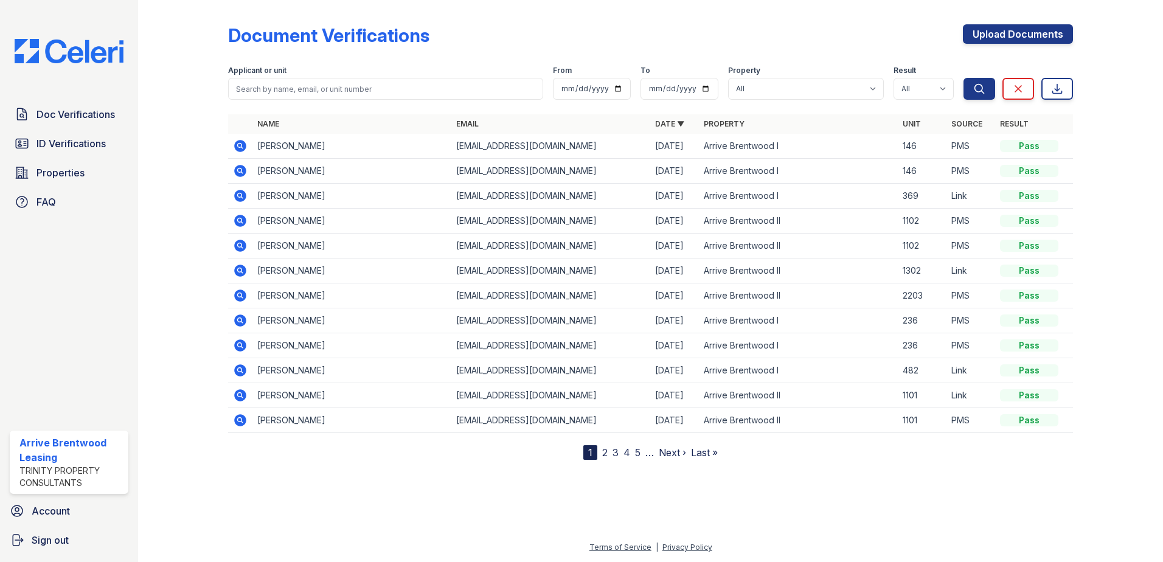
click at [240, 218] on icon at bounding box center [240, 220] width 15 height 15
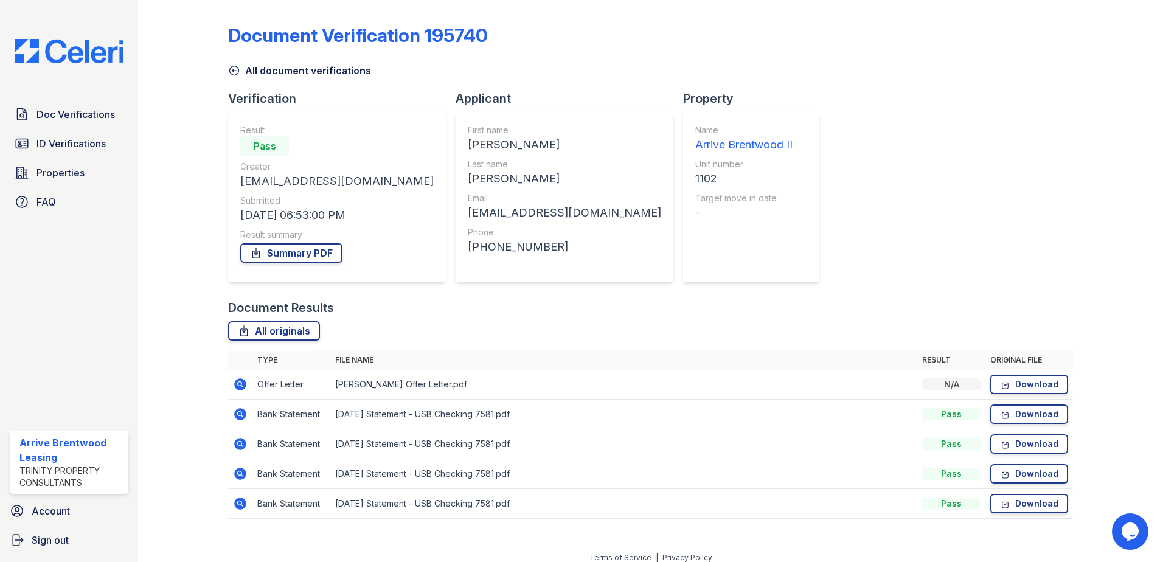
click at [231, 382] on td at bounding box center [240, 385] width 24 height 30
click at [238, 383] on icon at bounding box center [239, 383] width 3 height 3
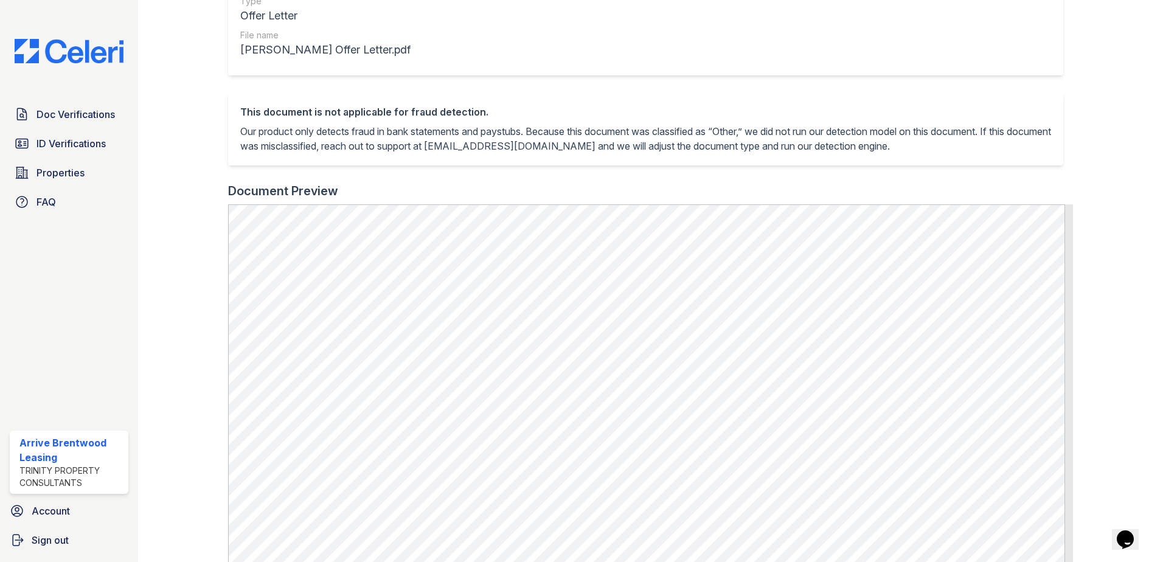
scroll to position [243, 0]
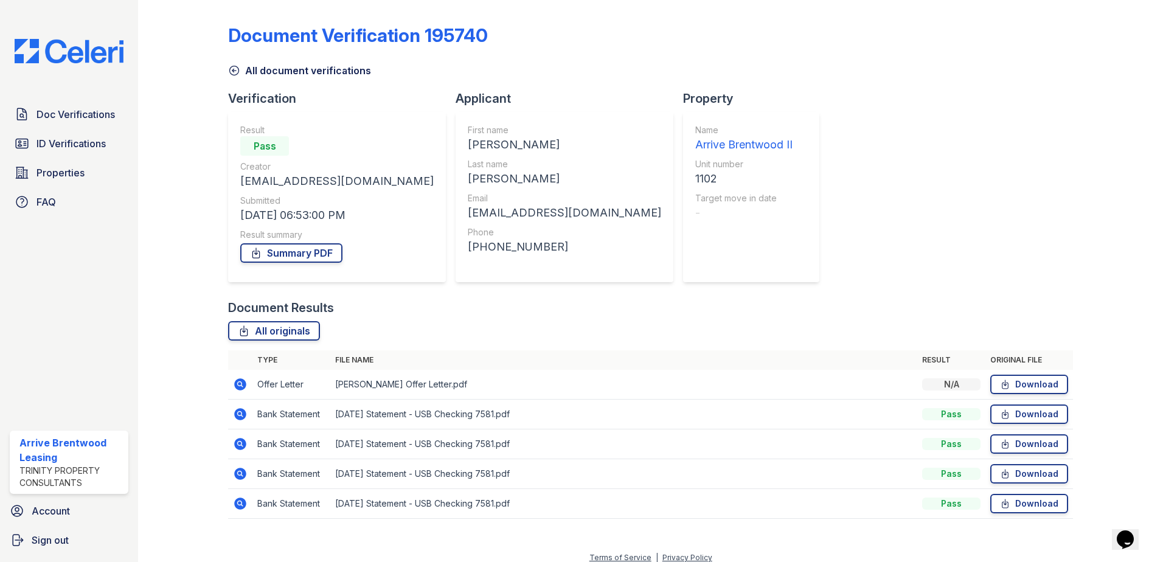
click at [240, 415] on icon at bounding box center [240, 414] width 15 height 15
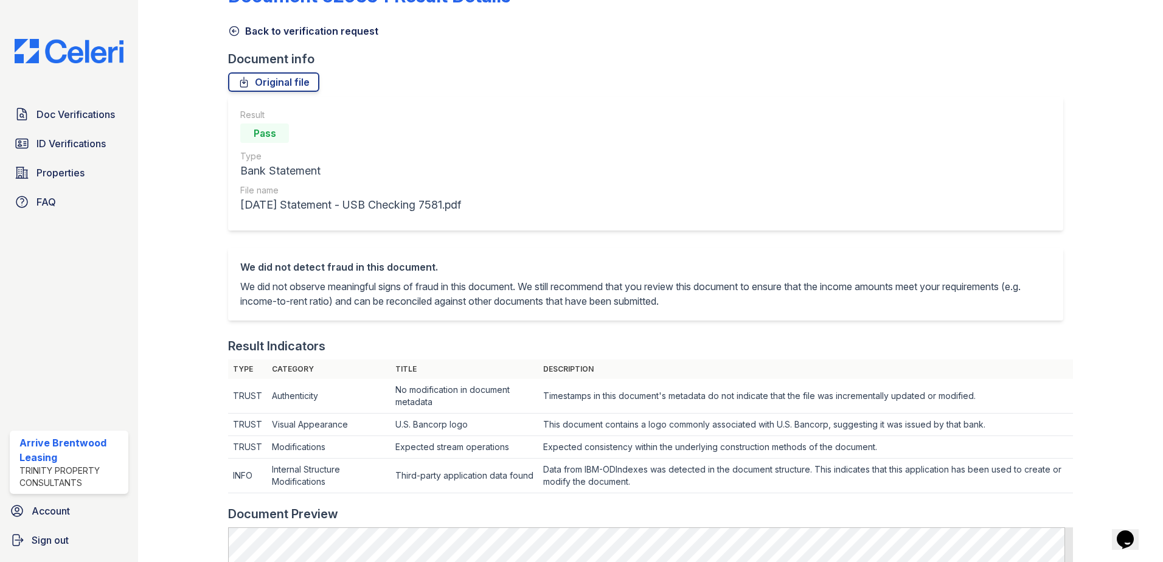
scroll to position [61, 0]
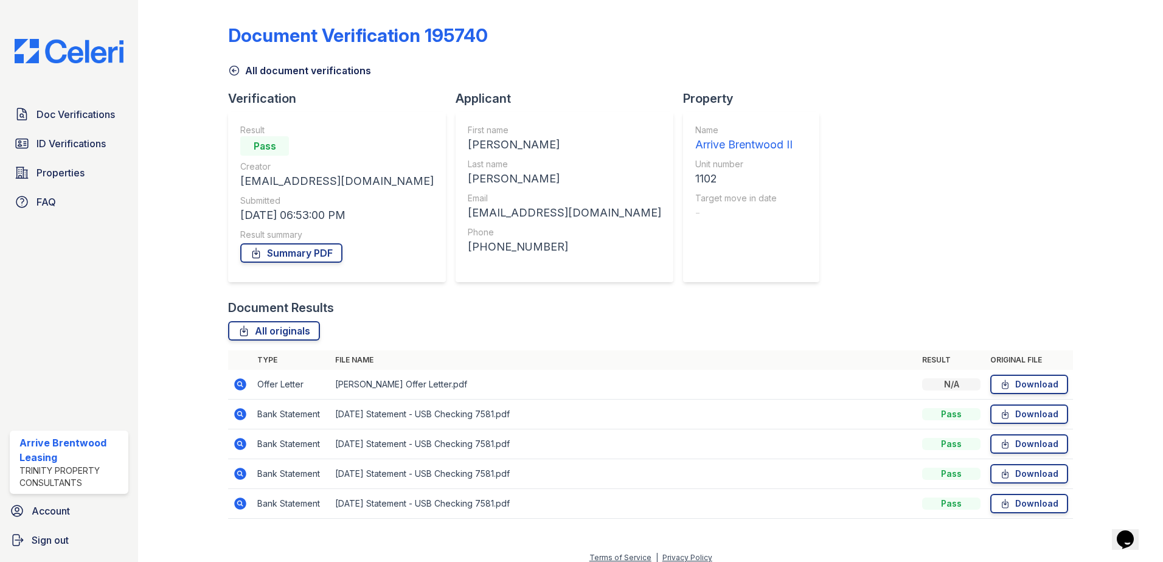
click at [235, 445] on icon at bounding box center [240, 444] width 12 height 12
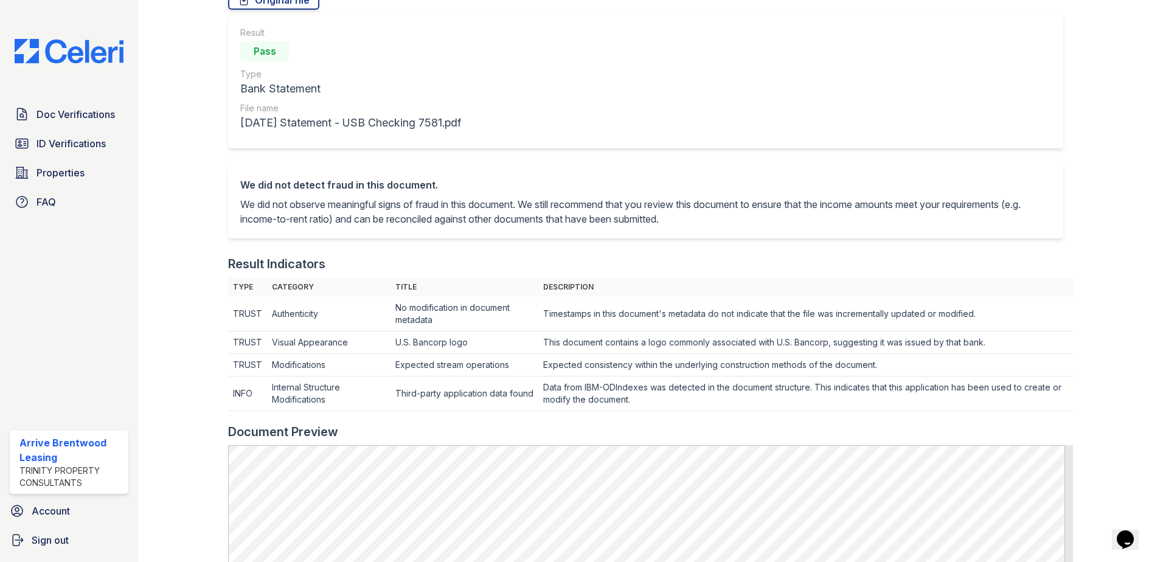
scroll to position [304, 0]
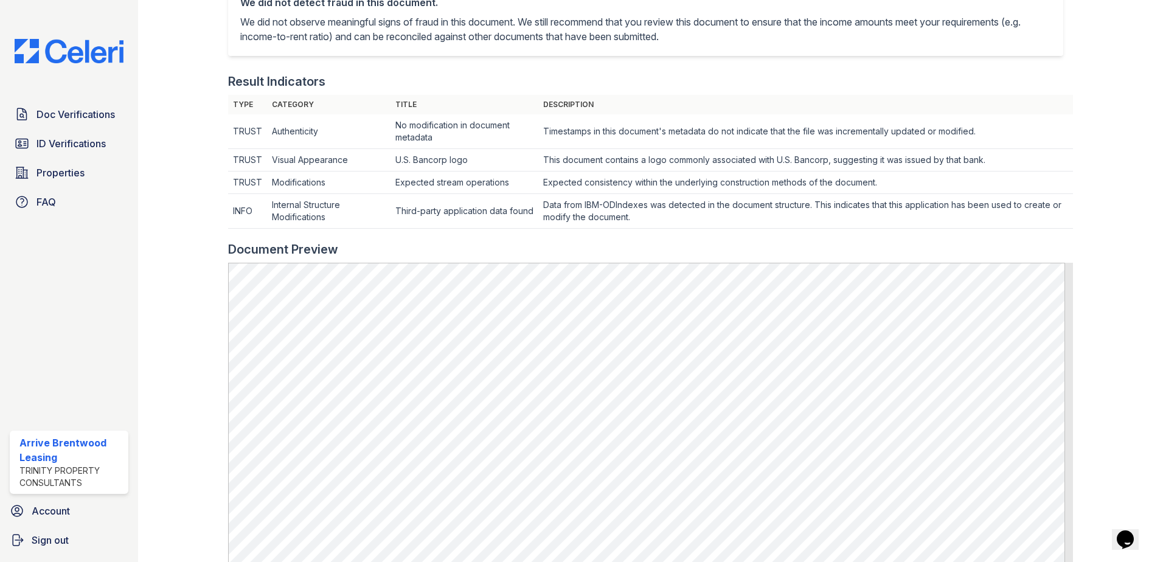
drag, startPoint x: 519, startPoint y: 42, endPoint x: 495, endPoint y: 32, distance: 25.9
click at [510, 35] on p "We did not observe meaningful signs of fraud in this document. We still recomme…" at bounding box center [645, 29] width 810 height 29
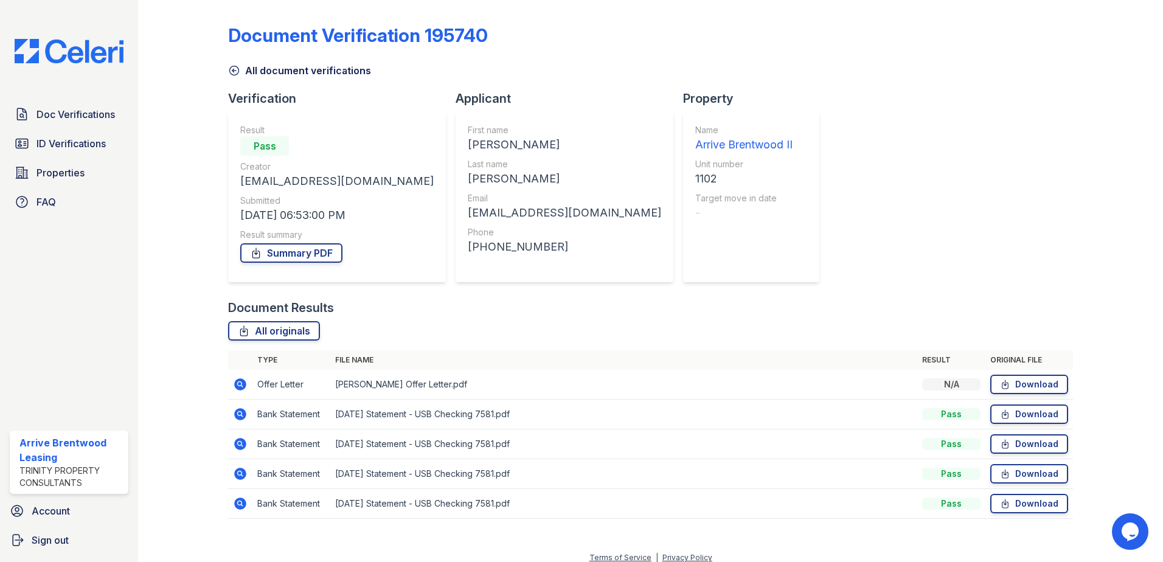
click at [238, 472] on icon at bounding box center [239, 472] width 3 height 3
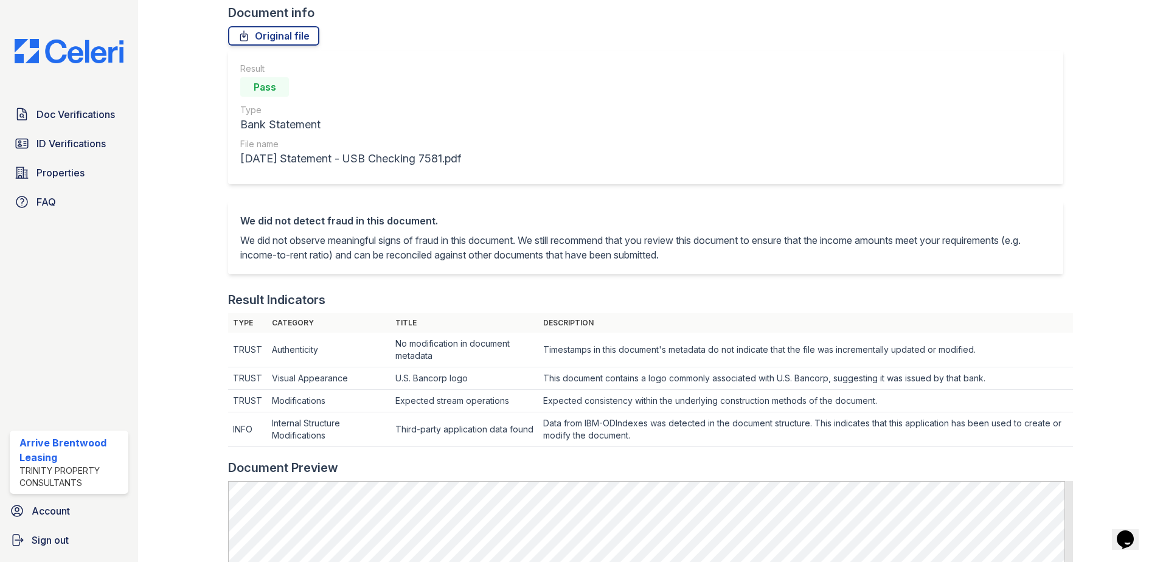
scroll to position [365, 0]
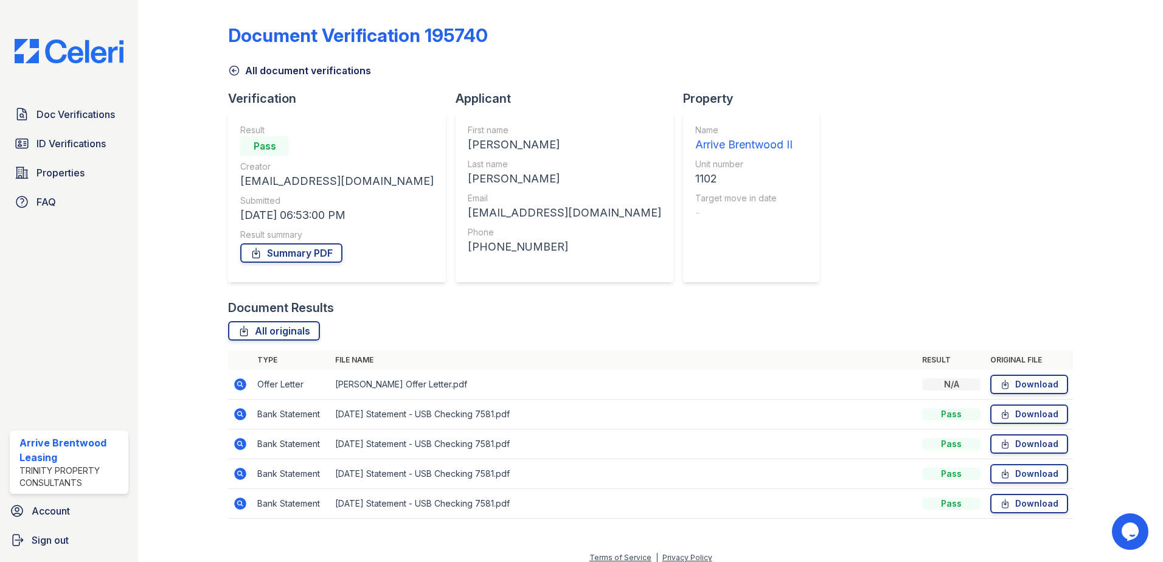
click at [238, 502] on icon at bounding box center [240, 503] width 15 height 15
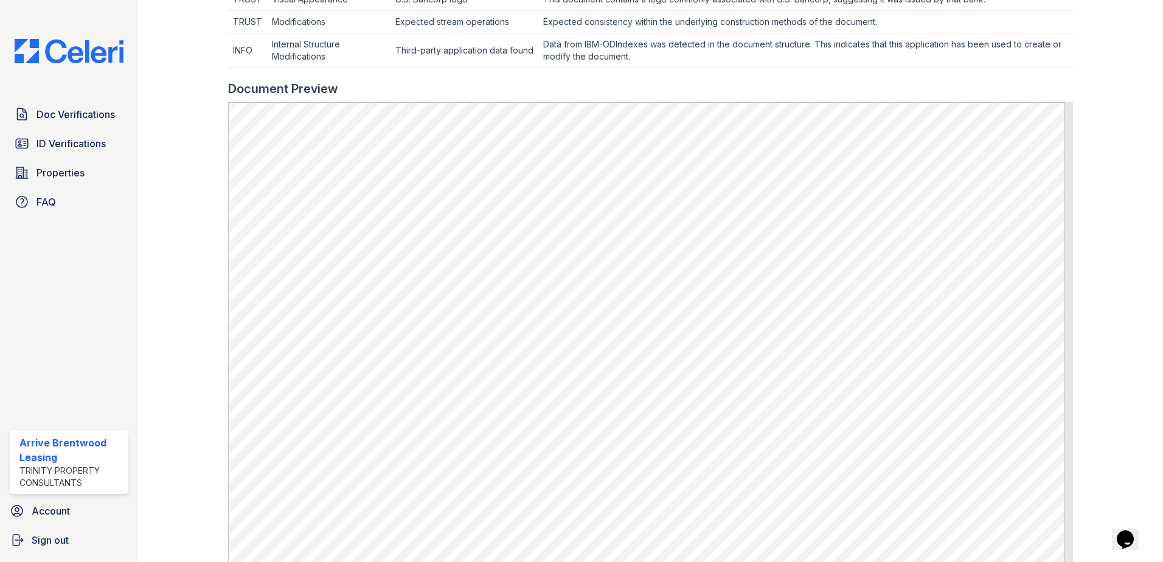
scroll to position [471, 0]
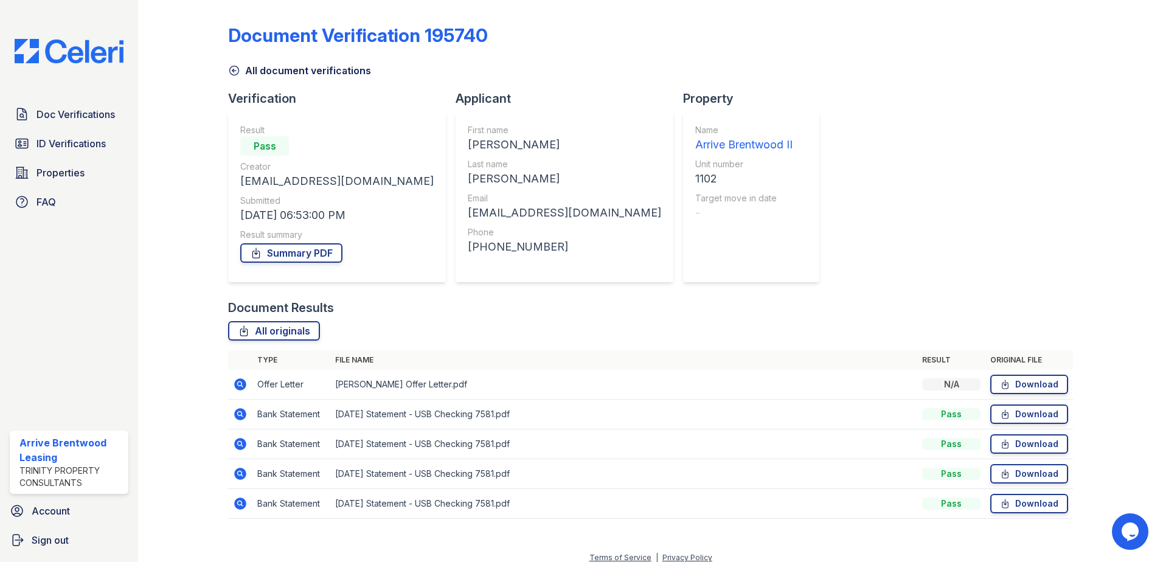
click at [233, 412] on icon at bounding box center [240, 414] width 15 height 15
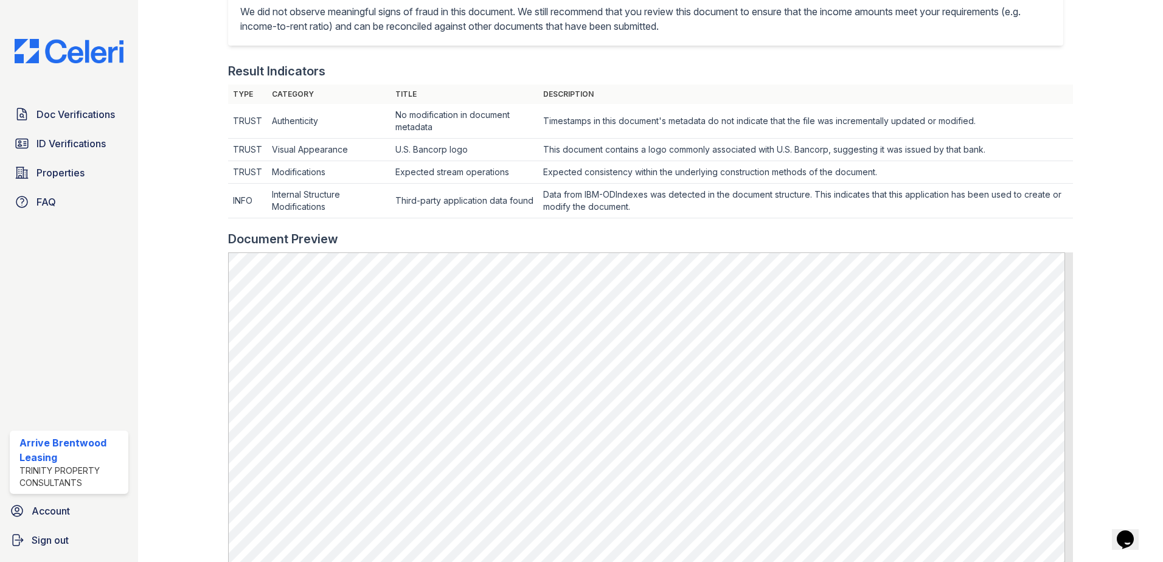
scroll to position [426, 0]
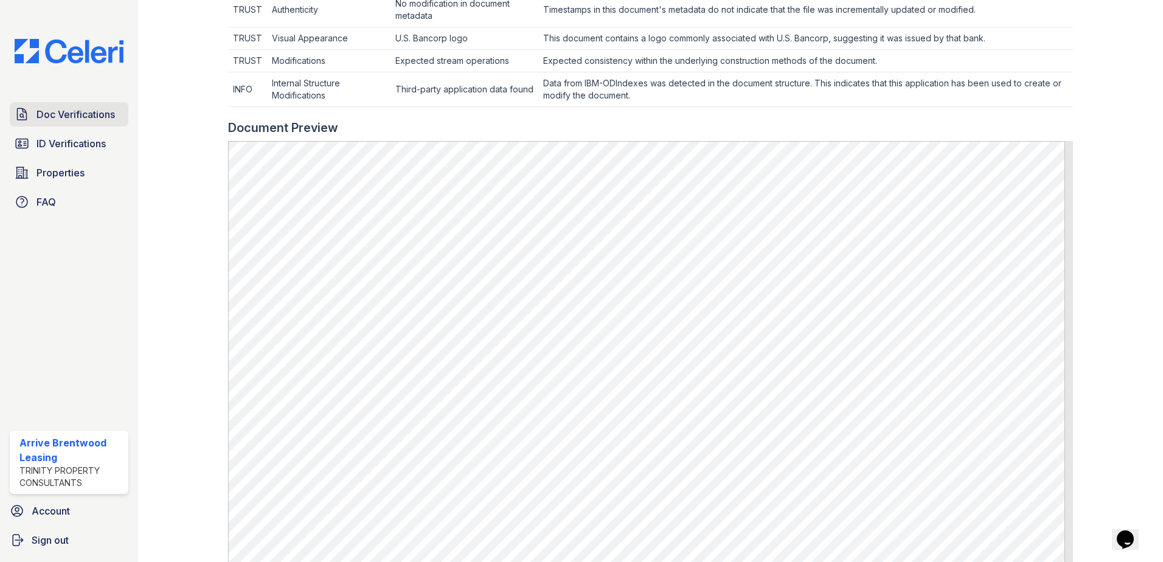
click at [61, 121] on span "Doc Verifications" at bounding box center [75, 114] width 78 height 15
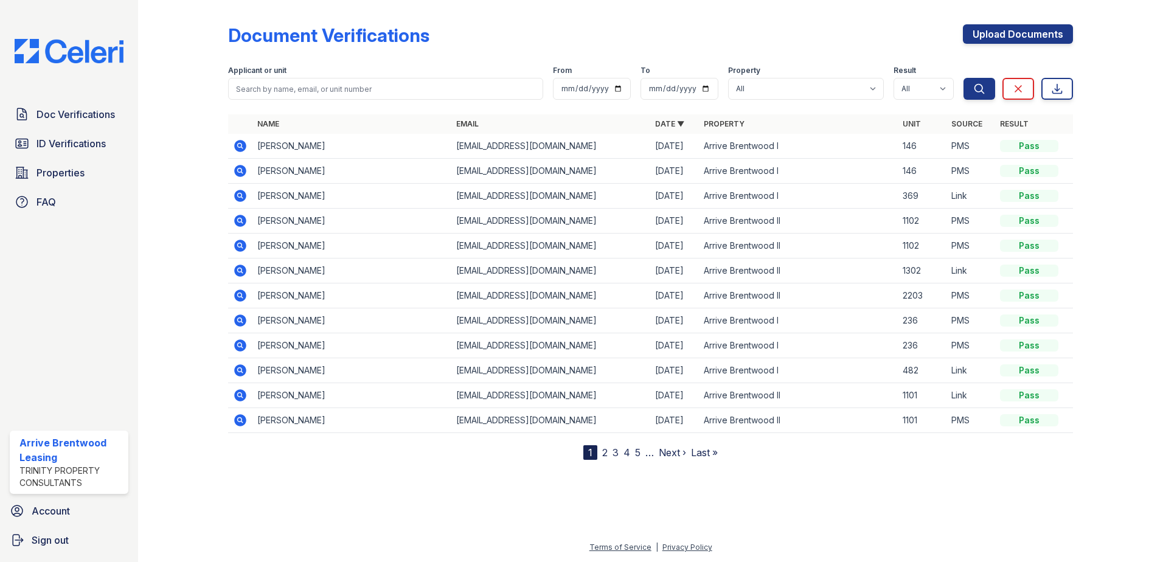
click at [229, 247] on td at bounding box center [240, 245] width 24 height 25
click at [240, 246] on icon at bounding box center [239, 244] width 3 height 3
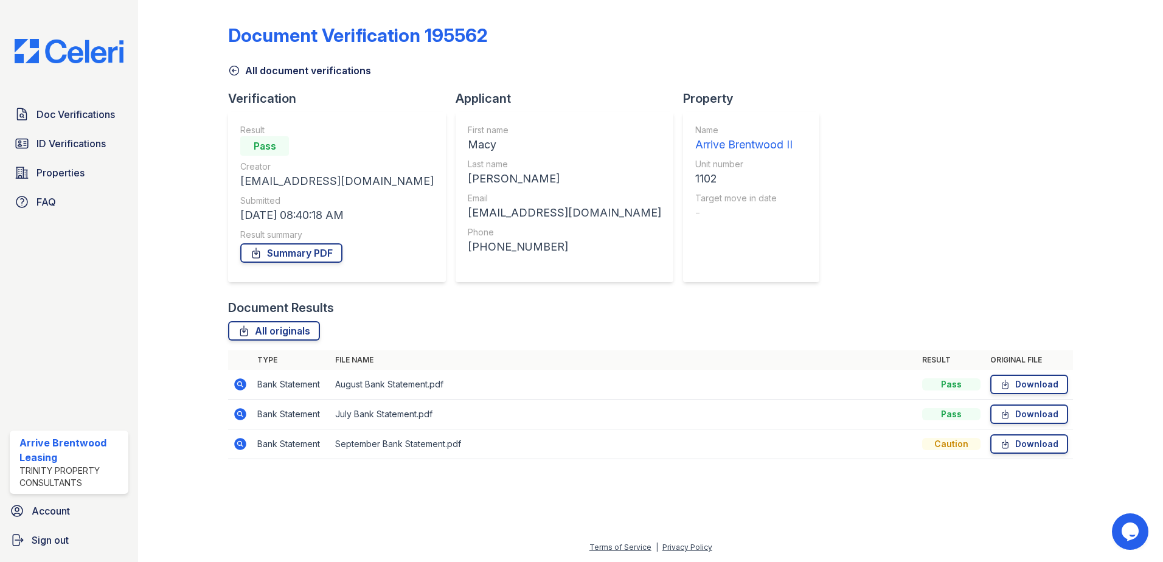
click at [240, 387] on icon at bounding box center [240, 384] width 12 height 12
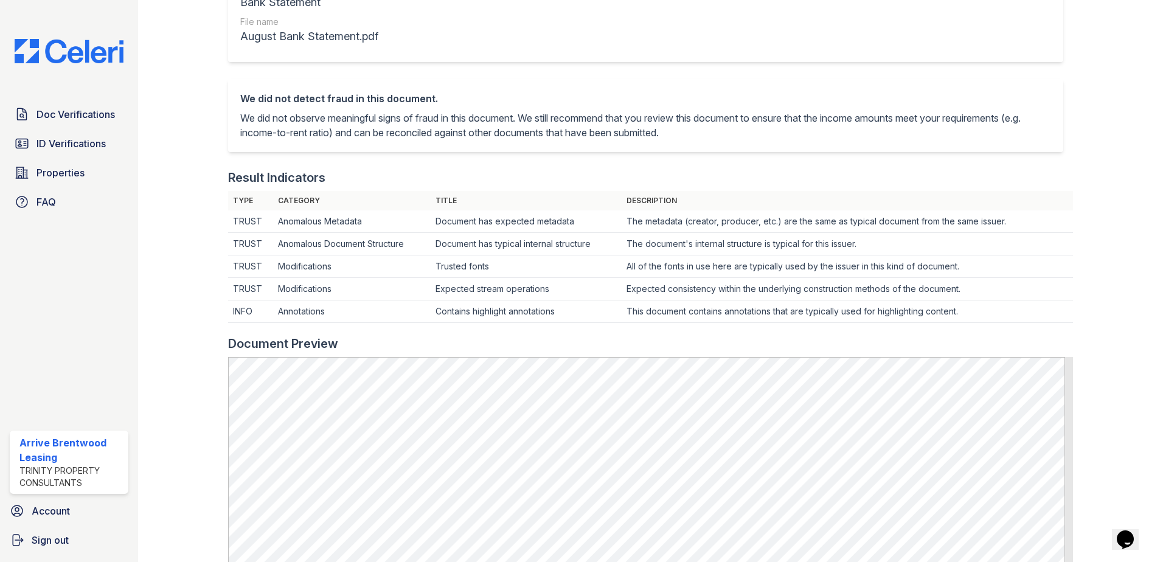
scroll to position [61, 0]
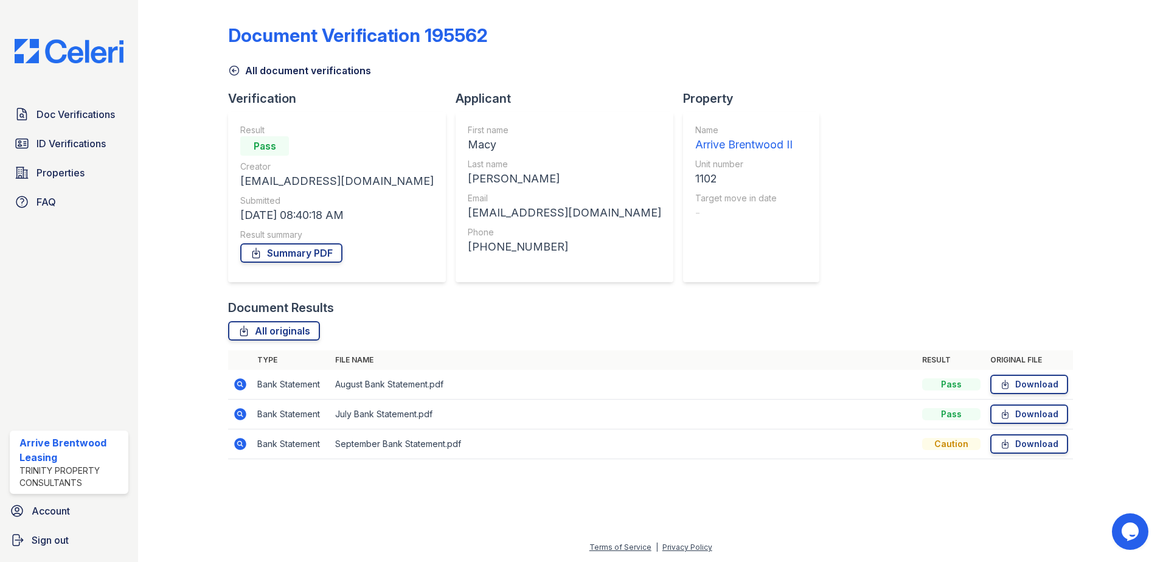
click at [234, 414] on icon at bounding box center [240, 414] width 15 height 15
click at [246, 441] on icon at bounding box center [240, 444] width 15 height 15
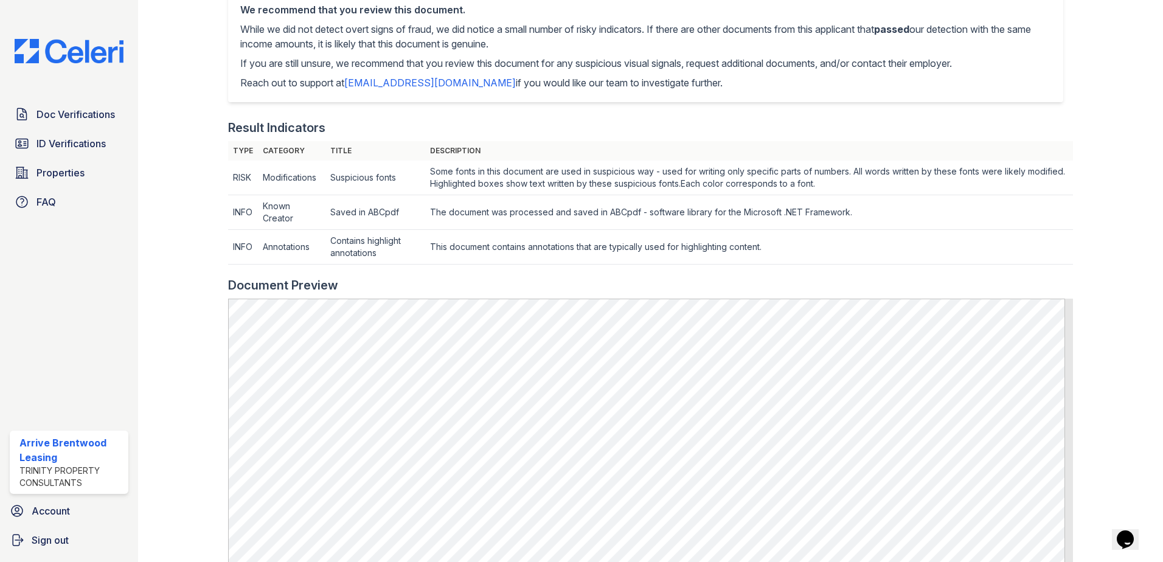
scroll to position [365, 0]
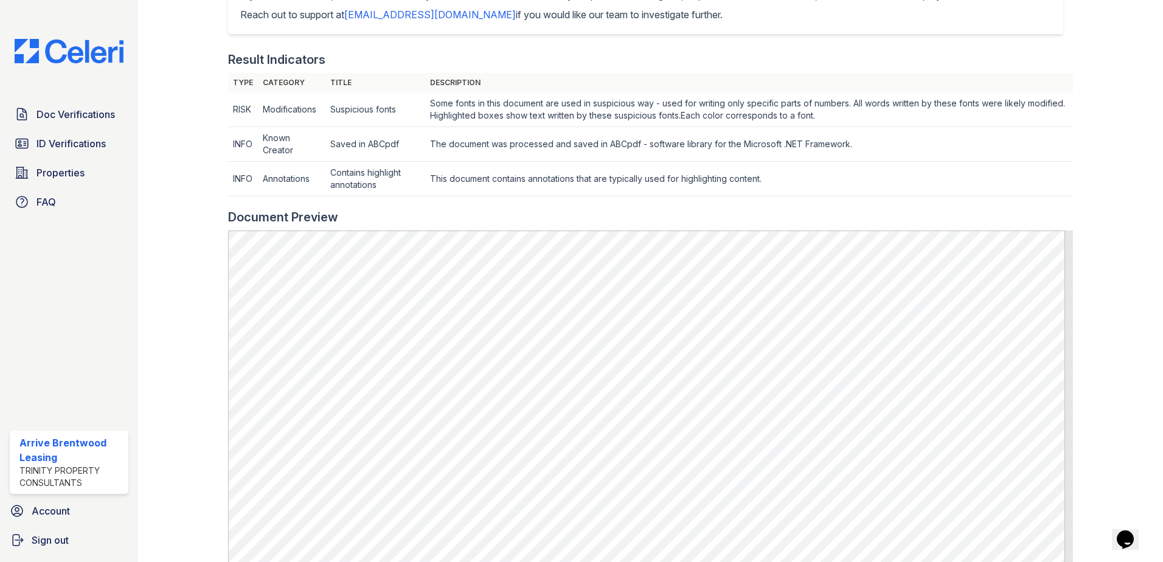
click at [916, 169] on td "This document contains annotations that are typically used for highlighting con…" at bounding box center [749, 179] width 648 height 35
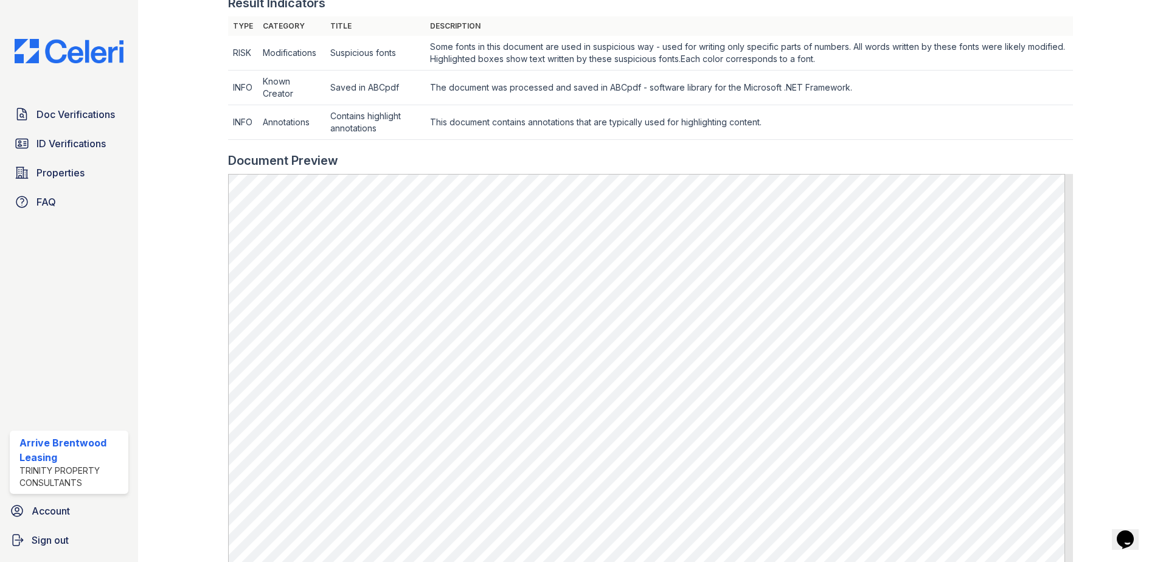
scroll to position [608, 0]
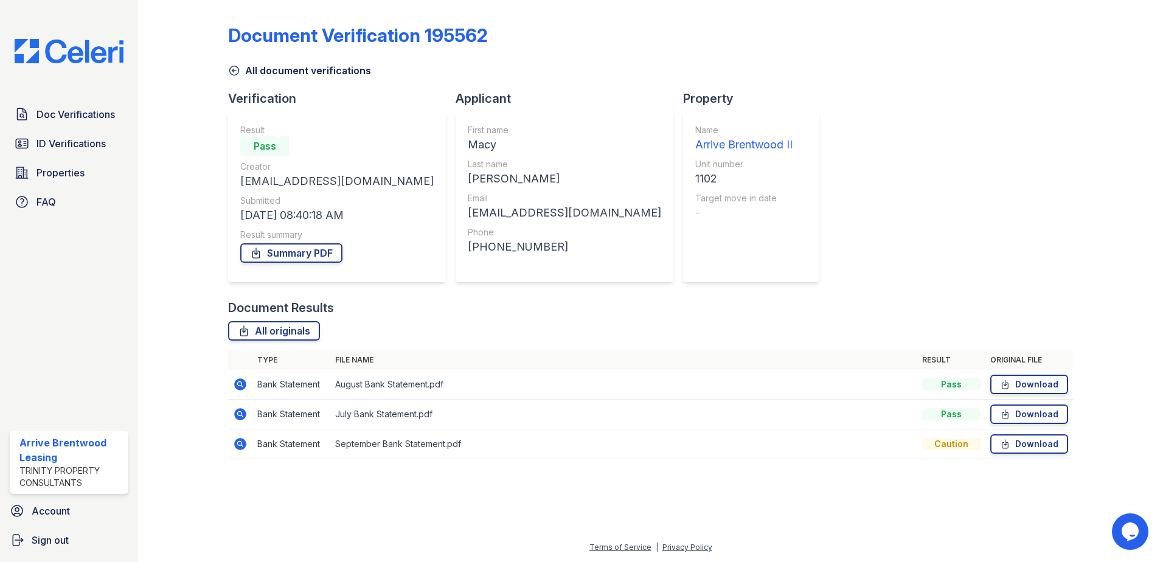
click at [237, 382] on icon at bounding box center [240, 384] width 12 height 12
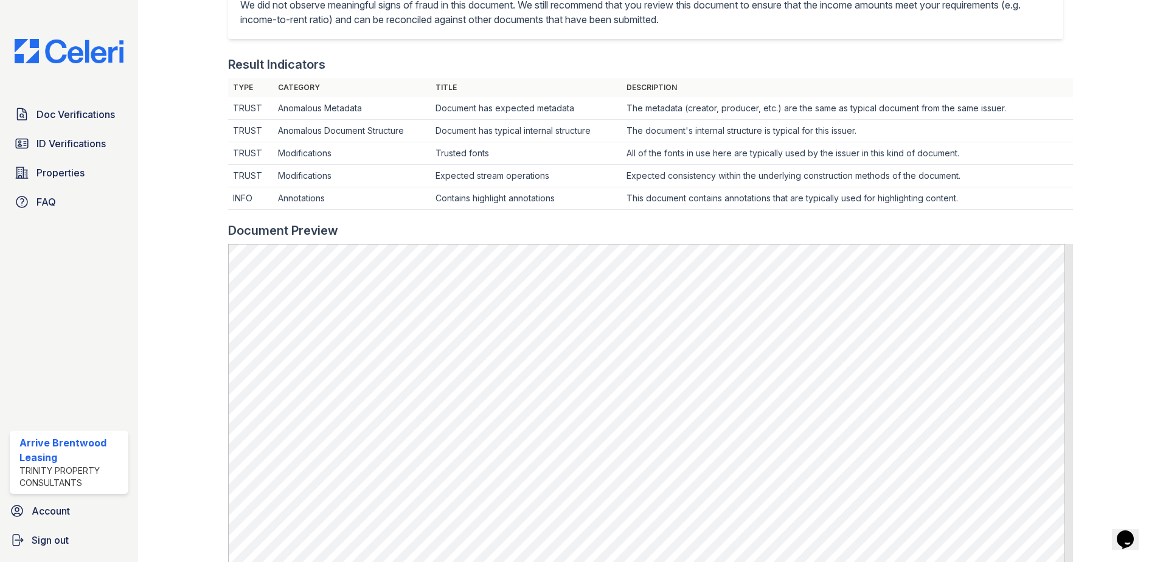
scroll to position [365, 0]
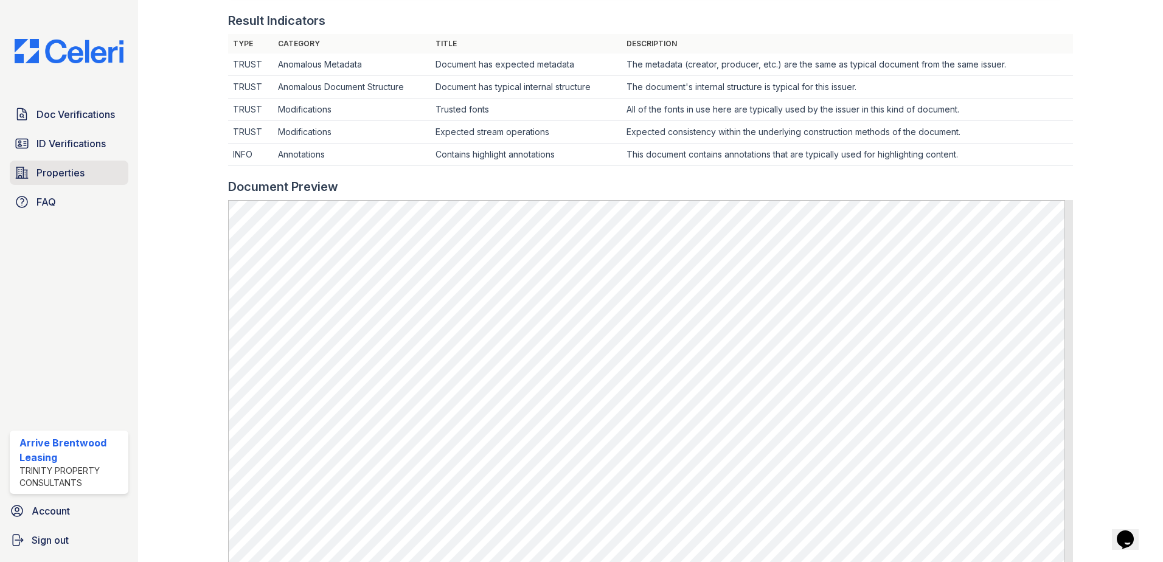
click at [63, 176] on span "Properties" at bounding box center [60, 172] width 48 height 15
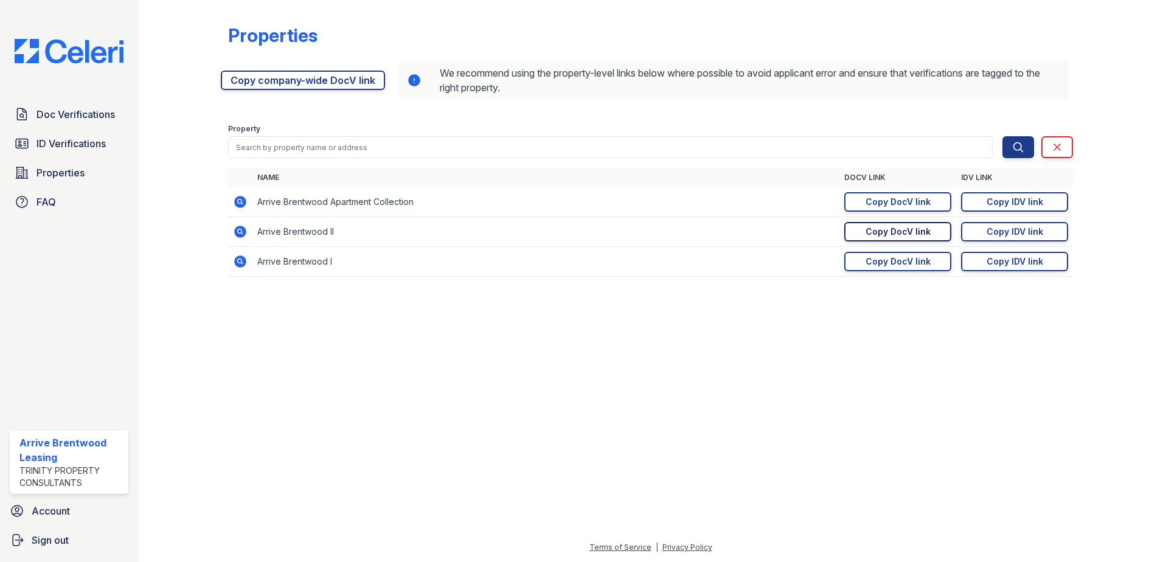
click at [909, 234] on div "Copy DocV link" at bounding box center [897, 232] width 65 height 12
